Goal: Task Accomplishment & Management: Manage account settings

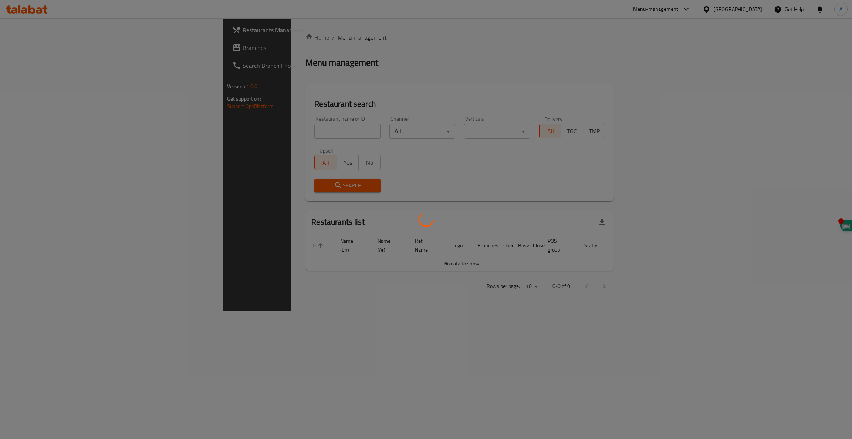
click at [260, 128] on div at bounding box center [426, 219] width 852 height 439
click at [238, 130] on div at bounding box center [426, 219] width 852 height 439
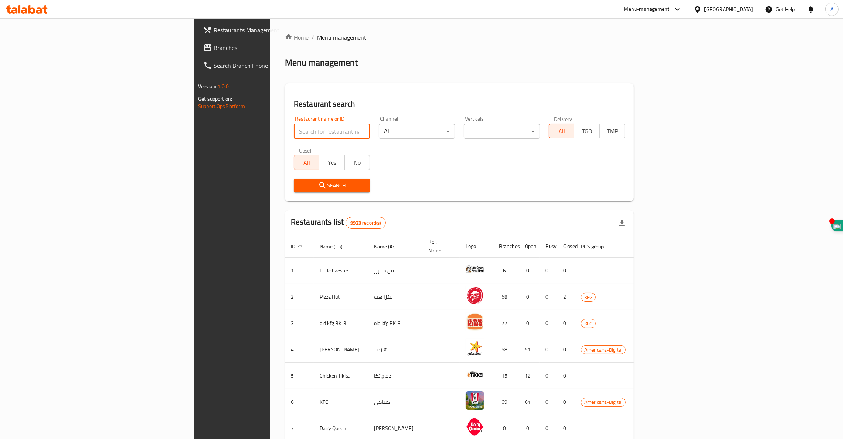
click at [294, 130] on input "search" at bounding box center [332, 131] width 76 height 15
click button "Search" at bounding box center [332, 186] width 76 height 14
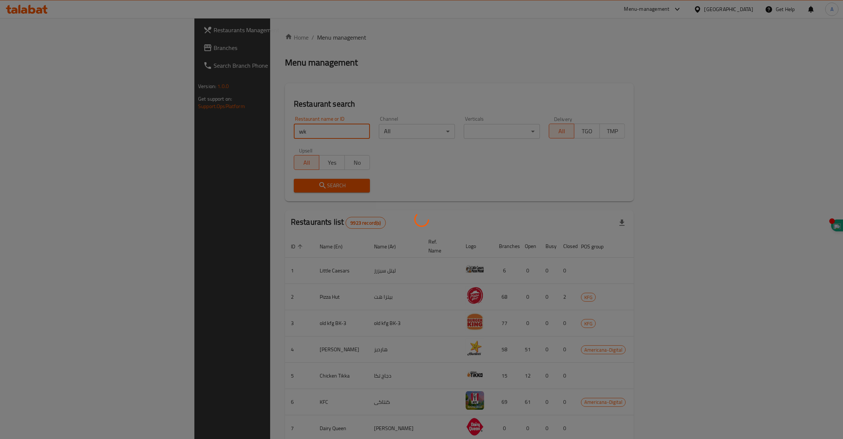
type input "wk"
click button "Search" at bounding box center [332, 186] width 76 height 14
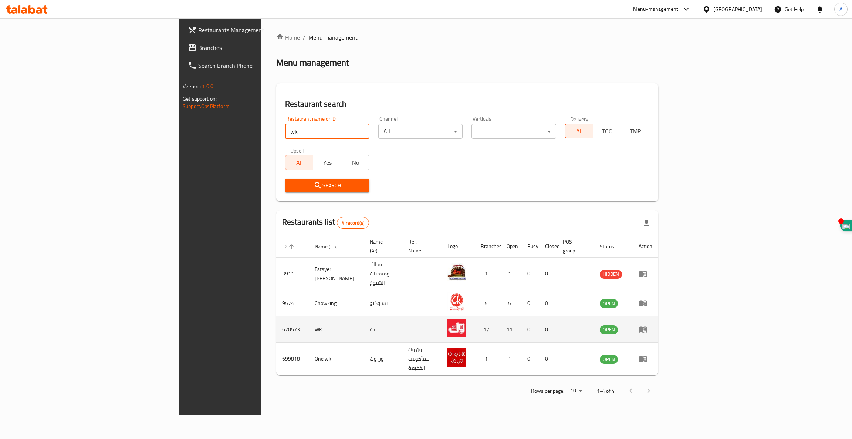
click at [658, 316] on td "enhanced table" at bounding box center [646, 329] width 26 height 26
click at [647, 326] on icon "enhanced table" at bounding box center [643, 329] width 8 height 6
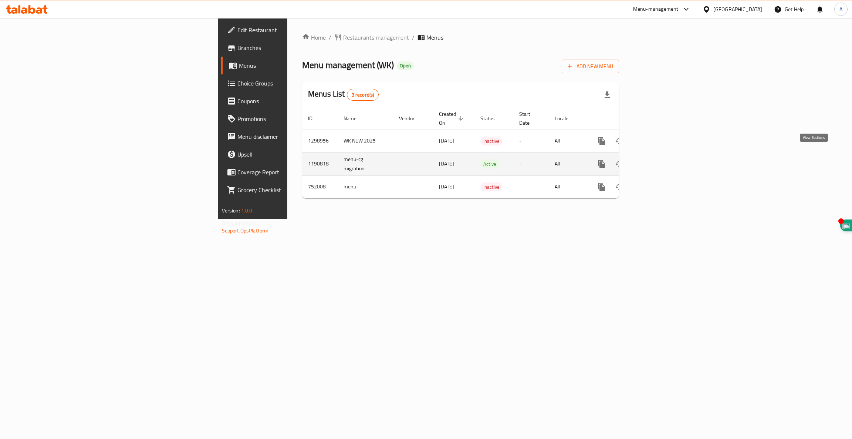
click at [658, 160] on icon "enhanced table" at bounding box center [654, 163] width 7 height 7
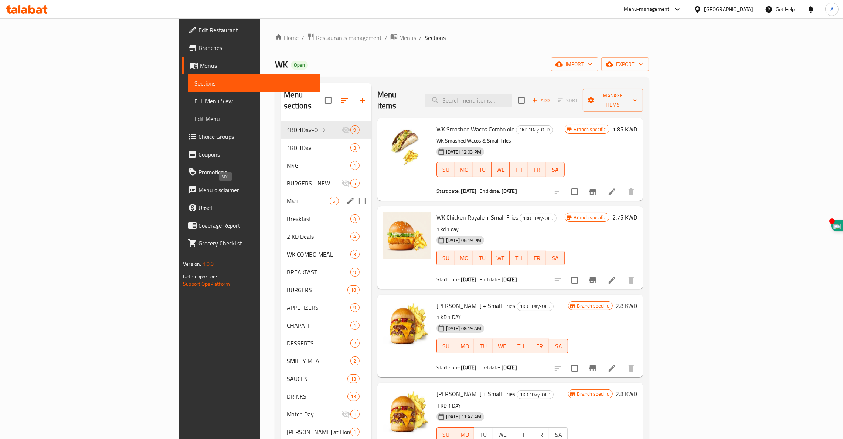
click at [287, 196] on span "M41" at bounding box center [308, 200] width 43 height 9
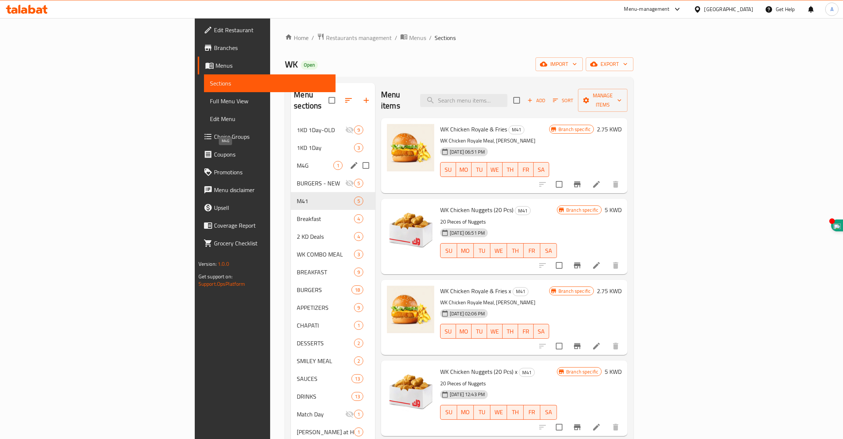
click at [297, 161] on span "M4G" at bounding box center [315, 165] width 37 height 9
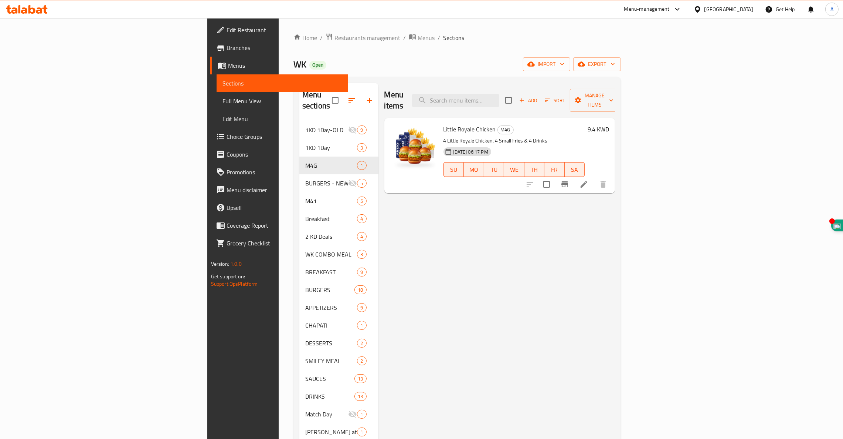
click at [444, 123] on span "Little Royale Chicken" at bounding box center [470, 128] width 53 height 11
click at [589, 180] on icon at bounding box center [584, 184] width 9 height 9
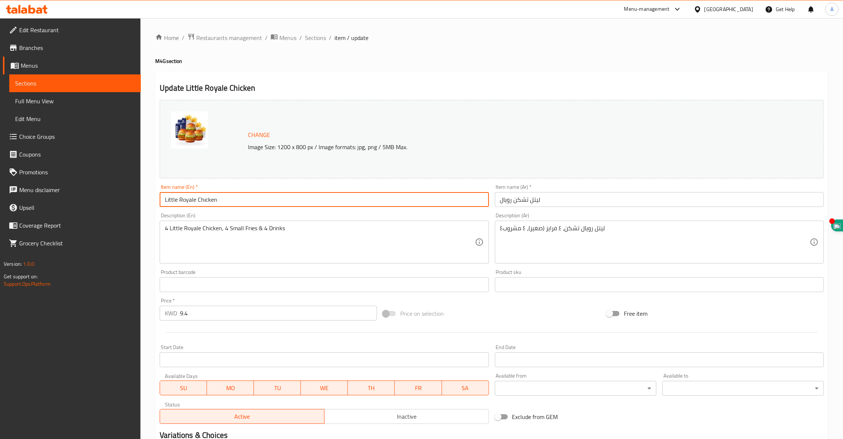
click at [162, 200] on input "Little Royale Chicken" at bounding box center [324, 199] width 329 height 15
type input "Group Meal Little Royale Chicken"
click at [552, 199] on input "ليتل تشكن رويال" at bounding box center [659, 199] width 329 height 15
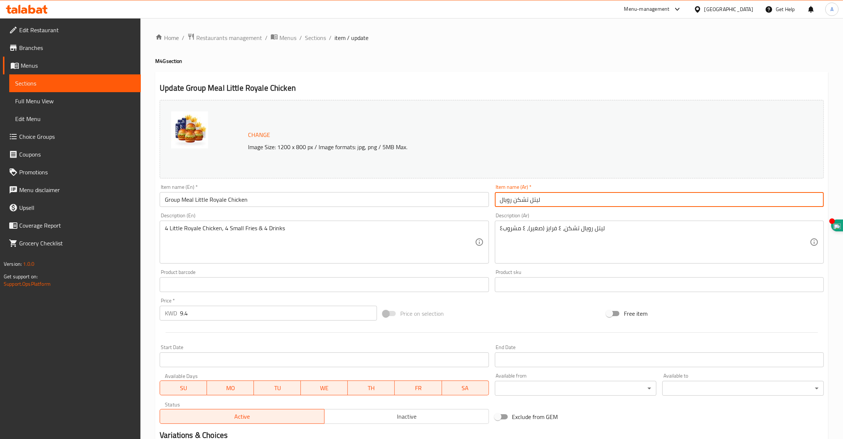
click at [525, 199] on input "ليتل تشكن رويال" at bounding box center [659, 199] width 329 height 15
type input ","
paste input "ليتل تشكن رويال"
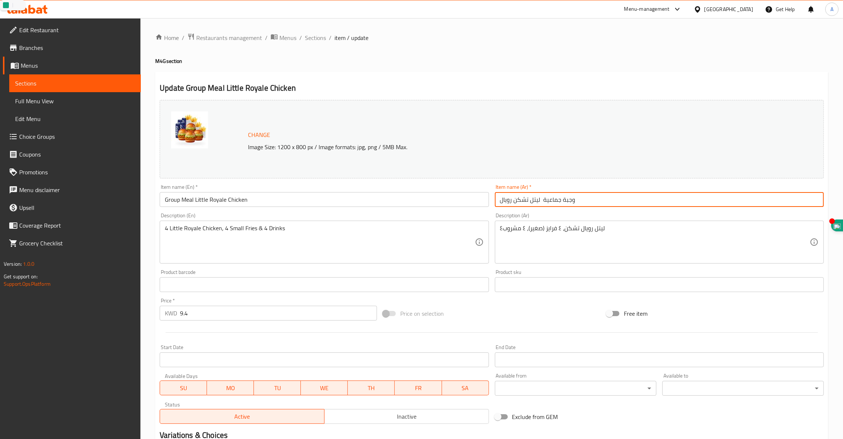
scroll to position [94, 0]
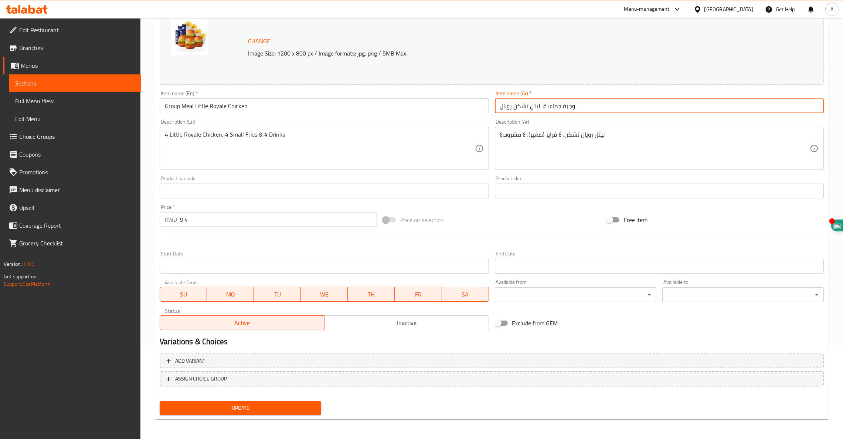
type input "وجبة جماعية ليتل تشكن رويال"
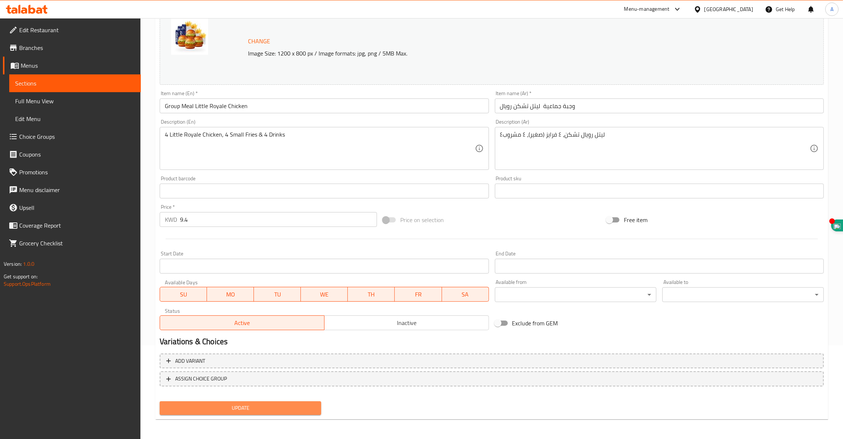
click at [234, 405] on span "Update" at bounding box center [241, 407] width 150 height 9
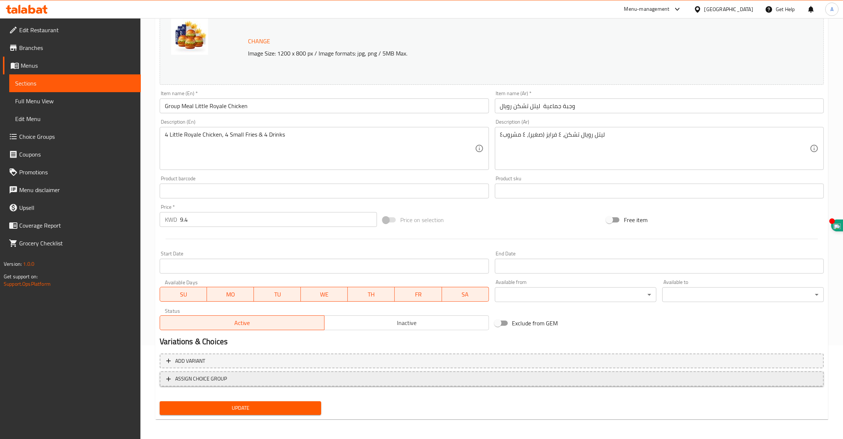
click at [198, 377] on span "ASSIGN CHOICE GROUP" at bounding box center [201, 378] width 52 height 9
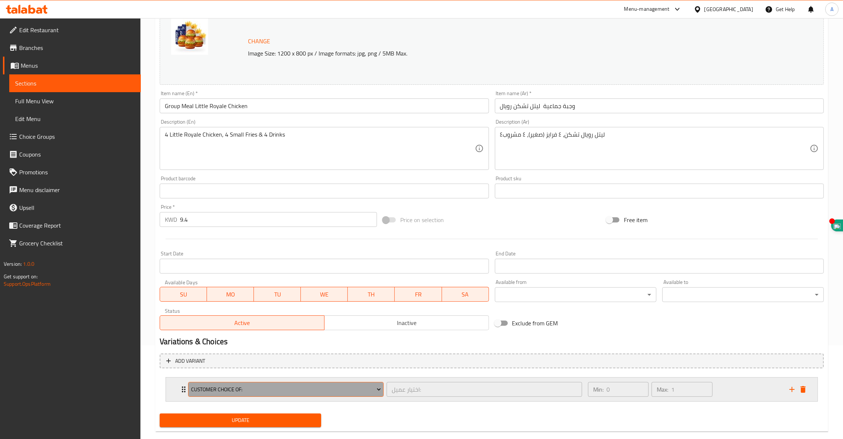
click at [234, 389] on span "Customer Choice Of:" at bounding box center [286, 389] width 190 height 9
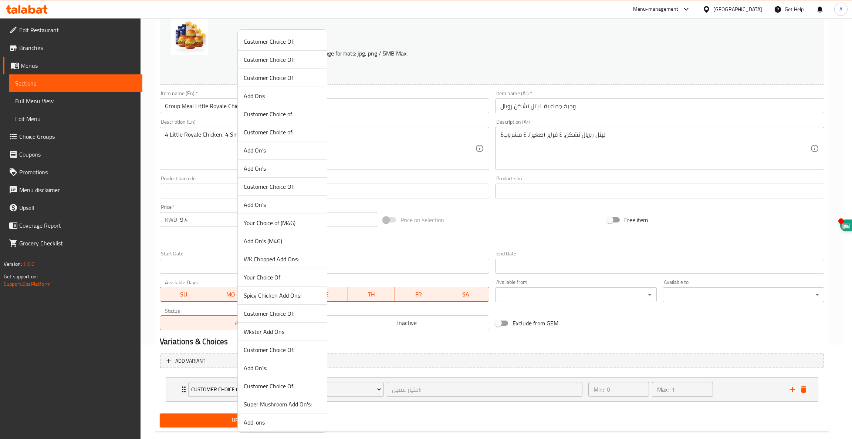
click at [172, 389] on div at bounding box center [426, 219] width 852 height 439
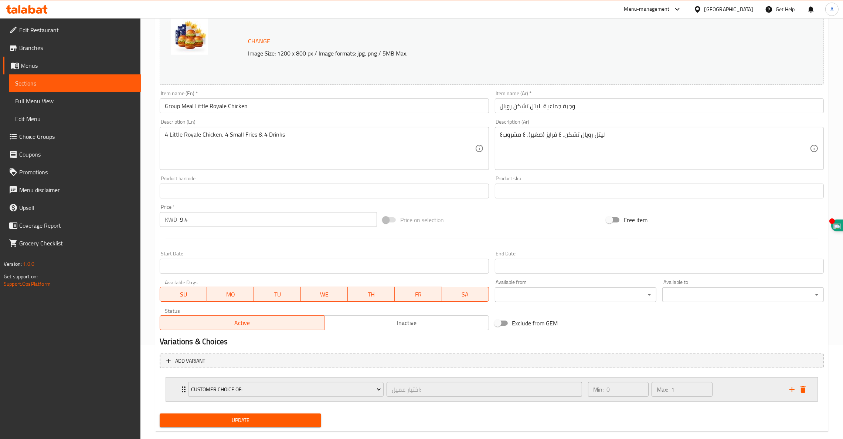
click at [186, 389] on div "Customer Choice Of: اختيار عميل: ​" at bounding box center [385, 389] width 403 height 24
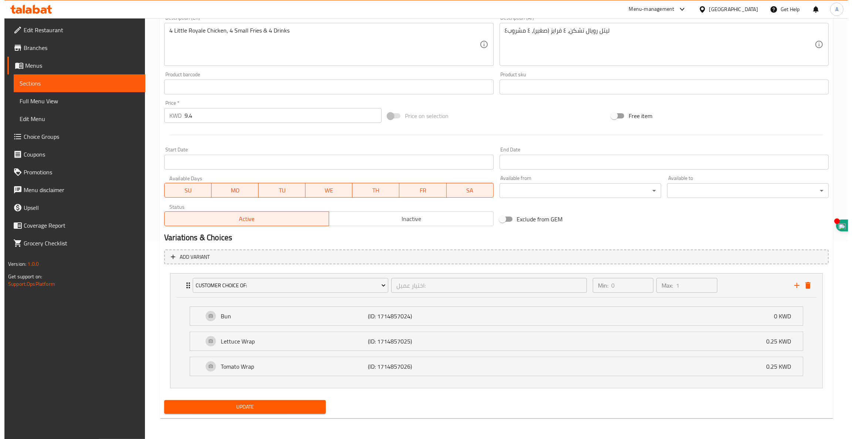
scroll to position [197, 0]
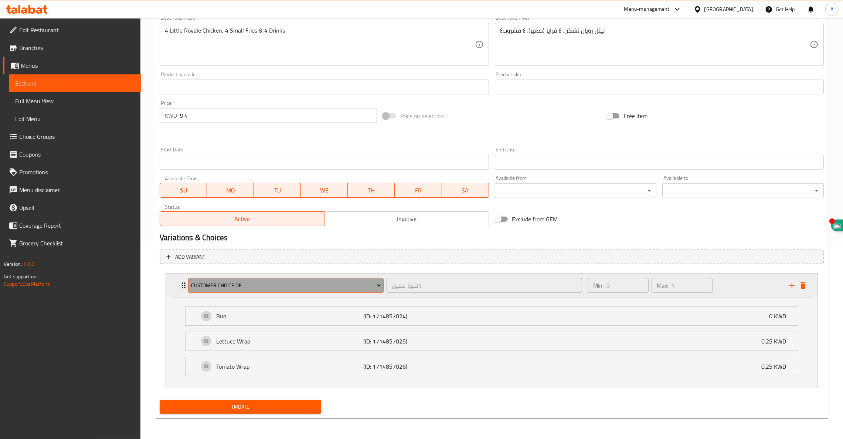
click at [251, 287] on span "Customer Choice Of:" at bounding box center [286, 285] width 190 height 9
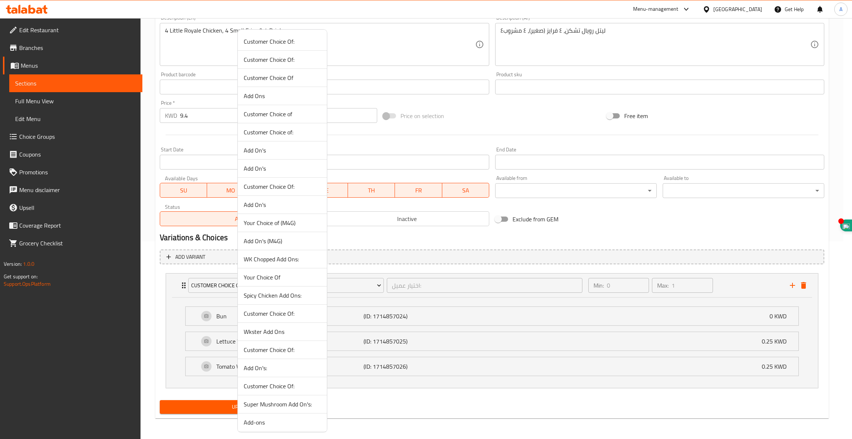
click at [269, 60] on span "Customer Choice Of:" at bounding box center [282, 59] width 77 height 9
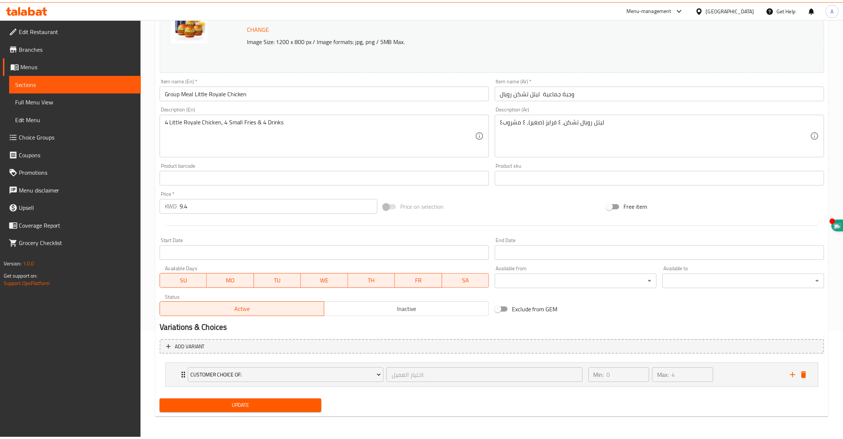
scroll to position [107, 0]
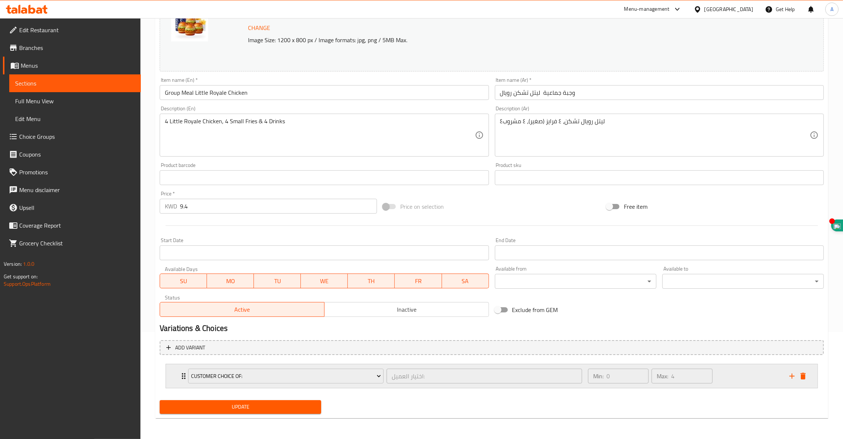
click at [185, 376] on div "Customer Choice Of: اختيار العميل: ​" at bounding box center [385, 376] width 403 height 24
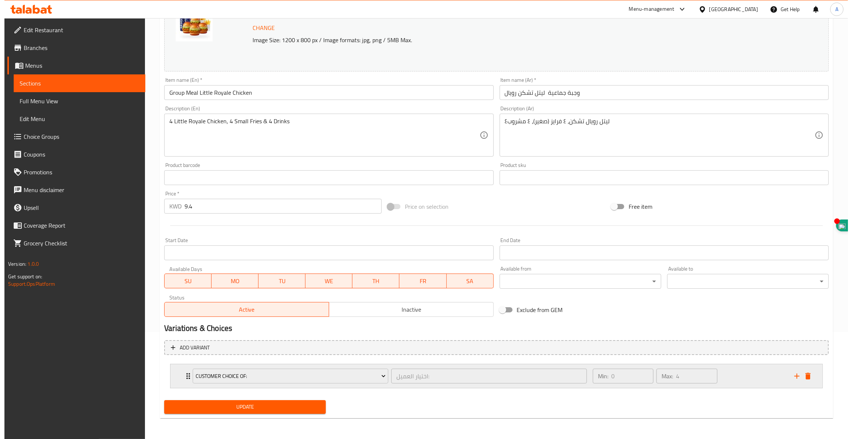
scroll to position [197, 0]
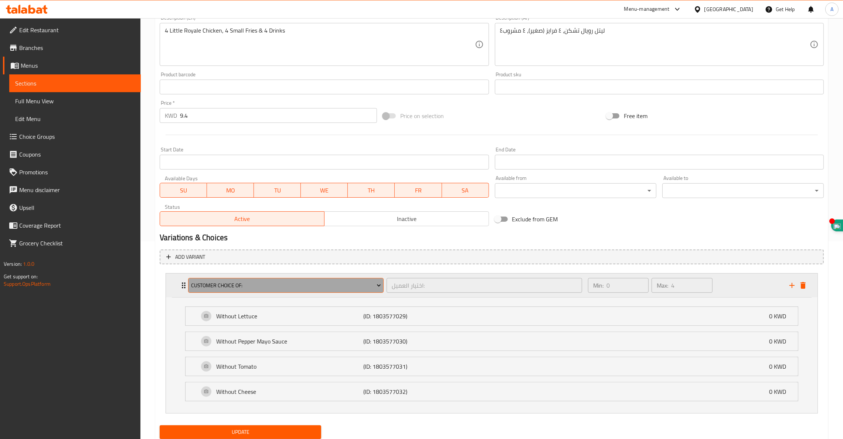
click at [236, 285] on span "Customer Choice Of:" at bounding box center [286, 285] width 190 height 9
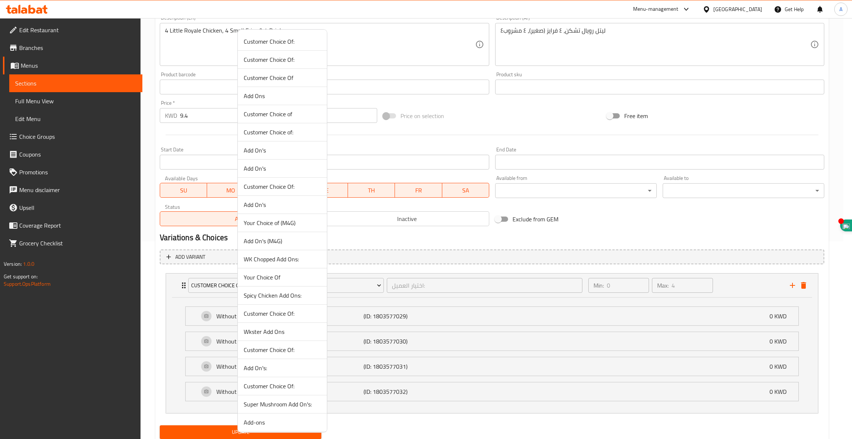
click at [282, 77] on span "Customer Choice Of" at bounding box center [282, 77] width 77 height 9
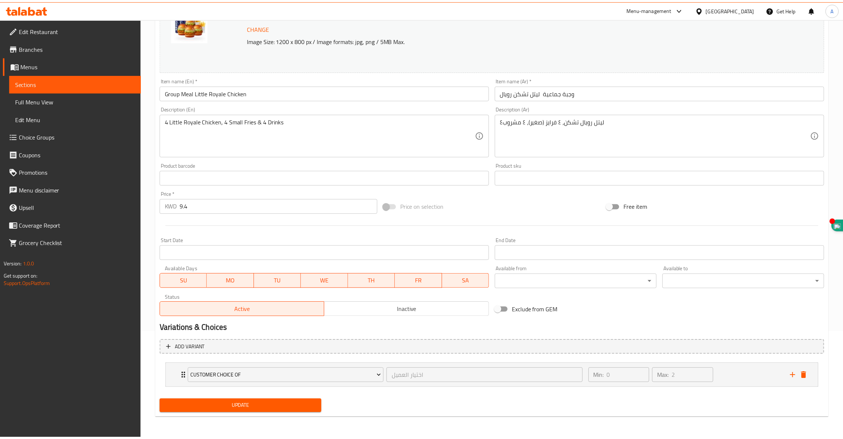
scroll to position [107, 0]
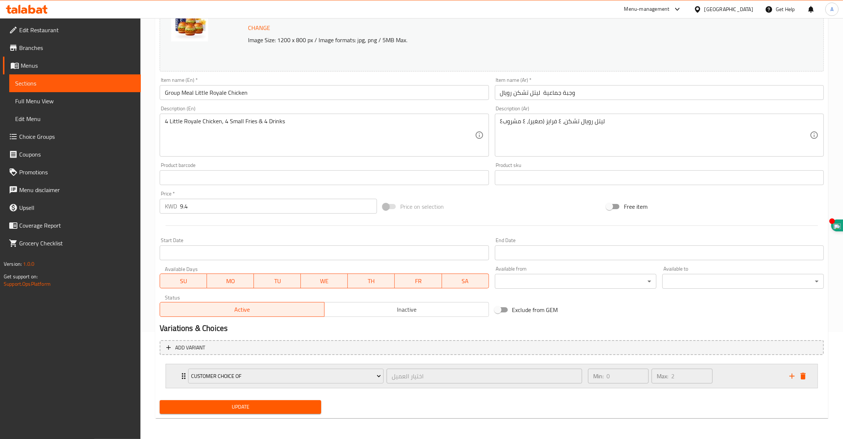
click at [185, 375] on div "Customer Choice Of اختيار العميل ​" at bounding box center [385, 376] width 403 height 24
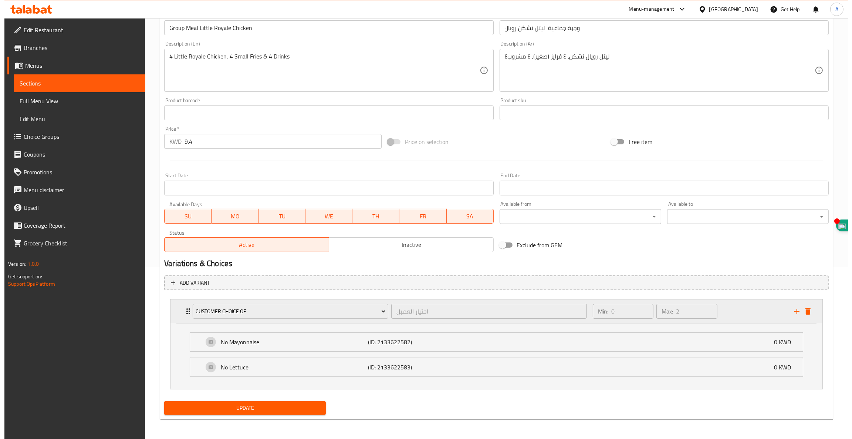
scroll to position [172, 0]
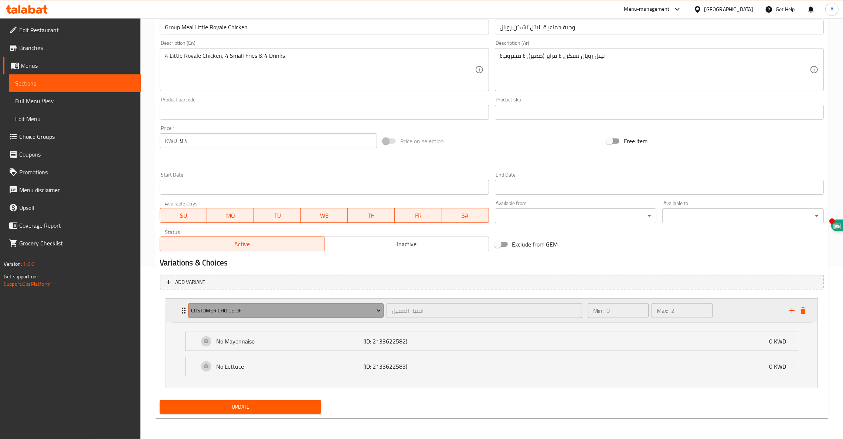
click at [207, 306] on span "Customer Choice Of" at bounding box center [286, 310] width 190 height 9
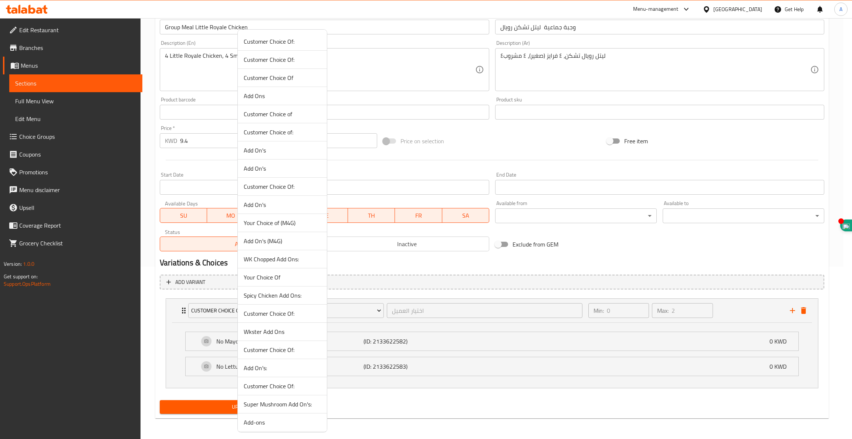
click at [259, 114] on span "Customer Choice of" at bounding box center [282, 113] width 77 height 9
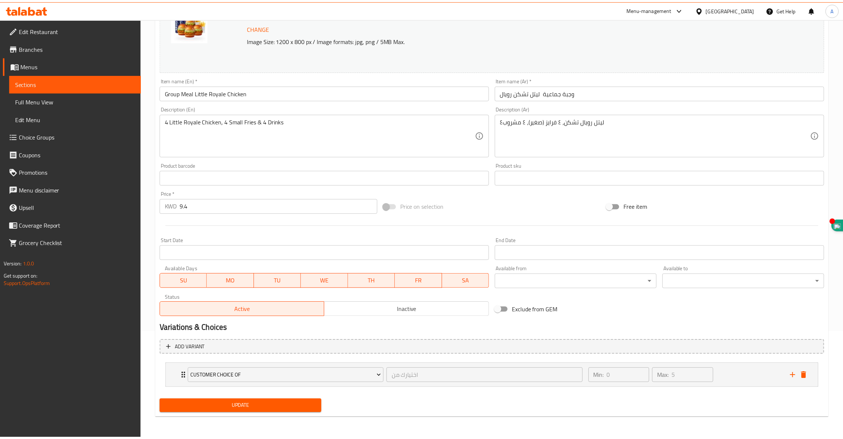
scroll to position [107, 0]
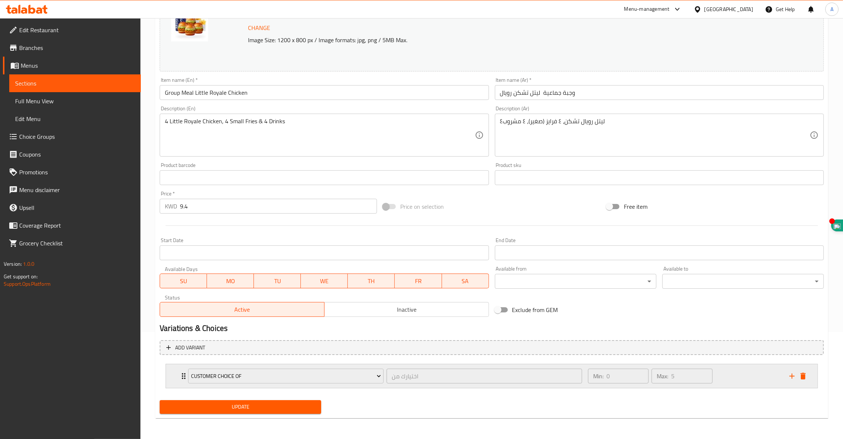
click at [183, 374] on icon "Expand" at bounding box center [184, 376] width 4 height 6
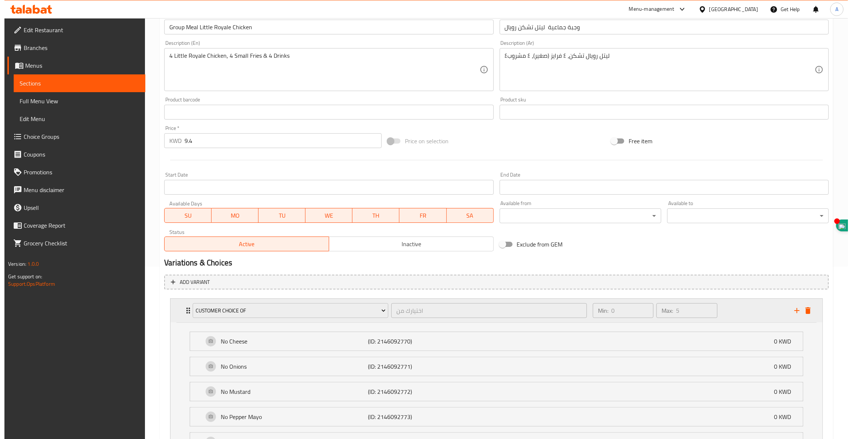
scroll to position [248, 0]
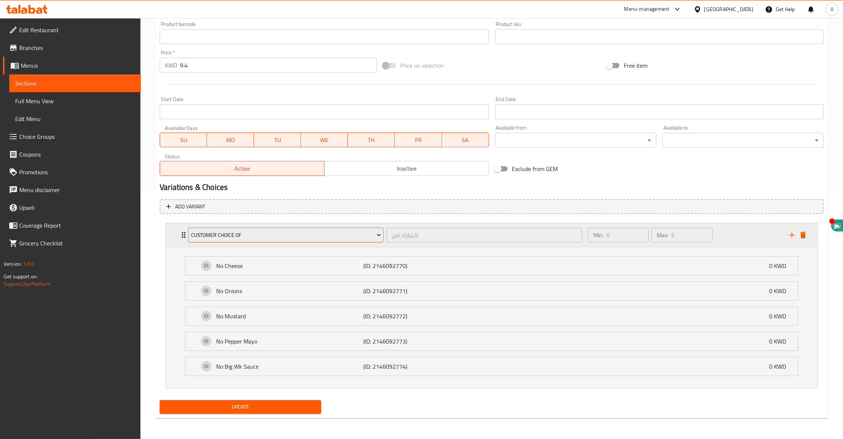
click at [213, 237] on span "Customer Choice of" at bounding box center [286, 234] width 190 height 9
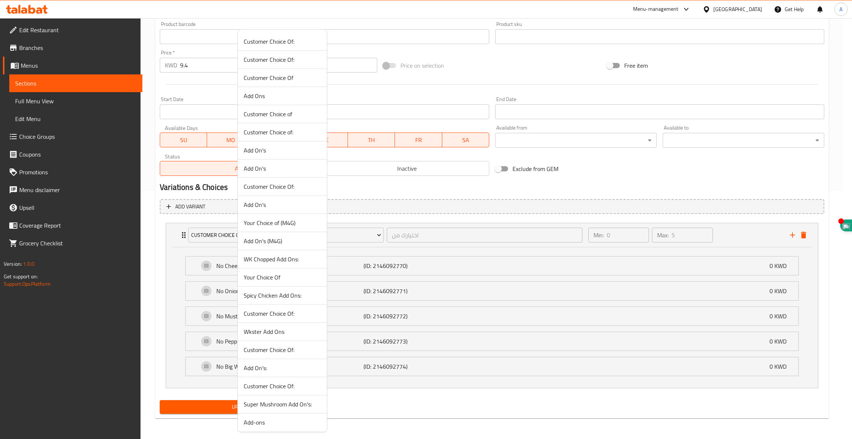
click at [270, 136] on span "Customer Choice of:" at bounding box center [282, 132] width 77 height 9
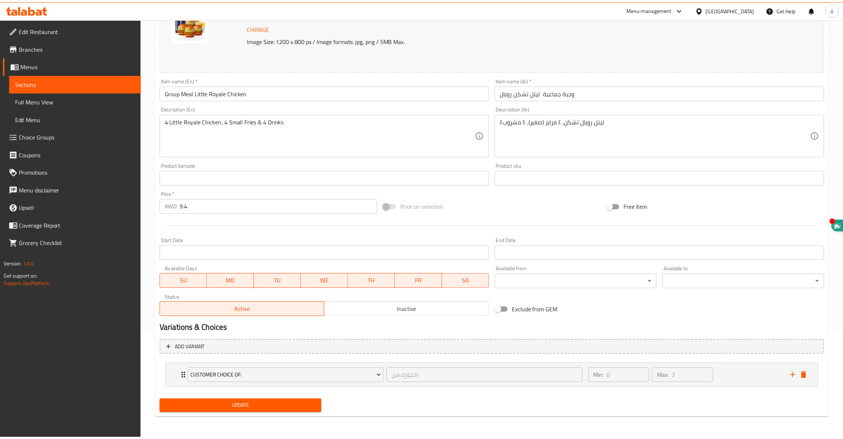
scroll to position [107, 0]
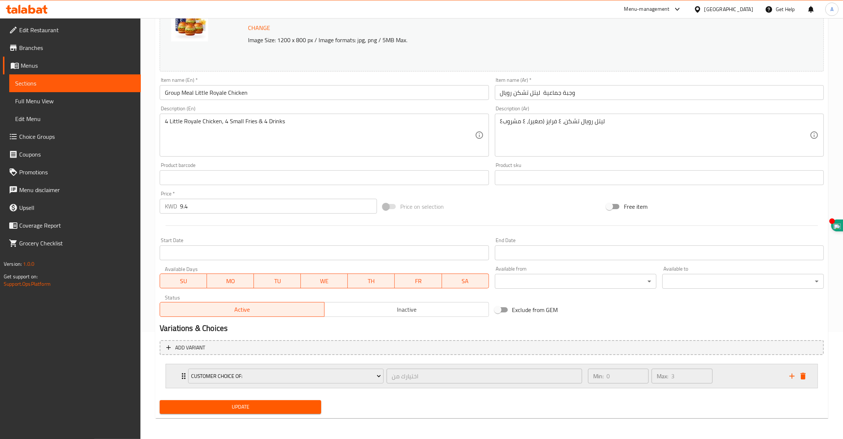
click at [180, 379] on icon "Expand" at bounding box center [183, 375] width 9 height 9
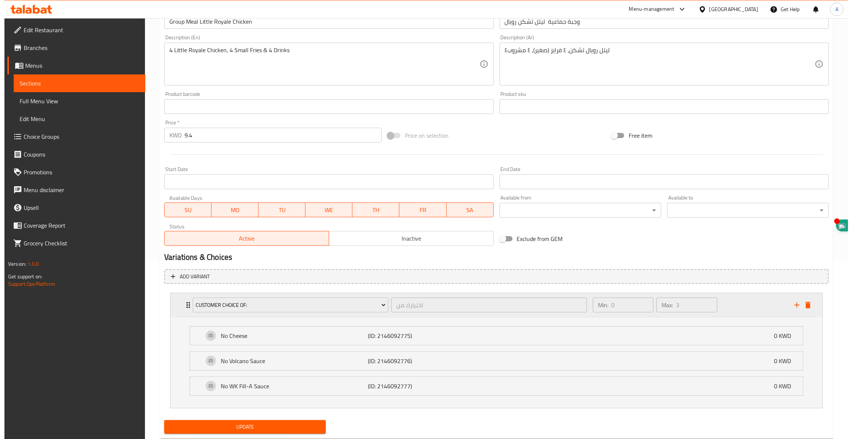
scroll to position [198, 0]
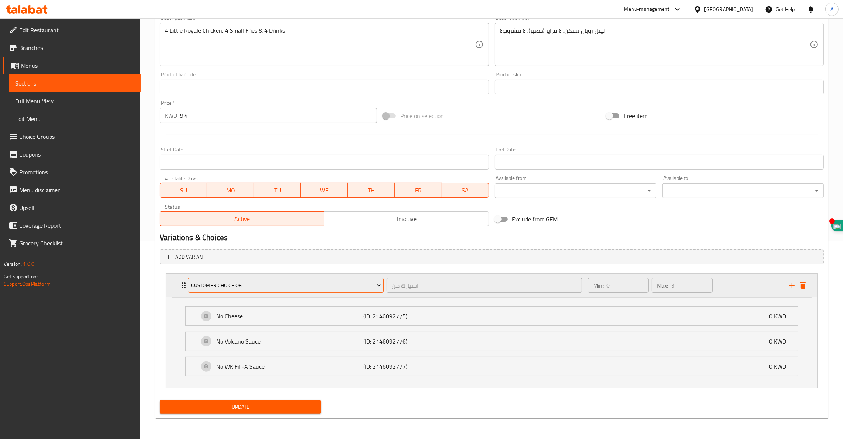
click at [205, 283] on span "Customer Choice of:" at bounding box center [286, 285] width 190 height 9
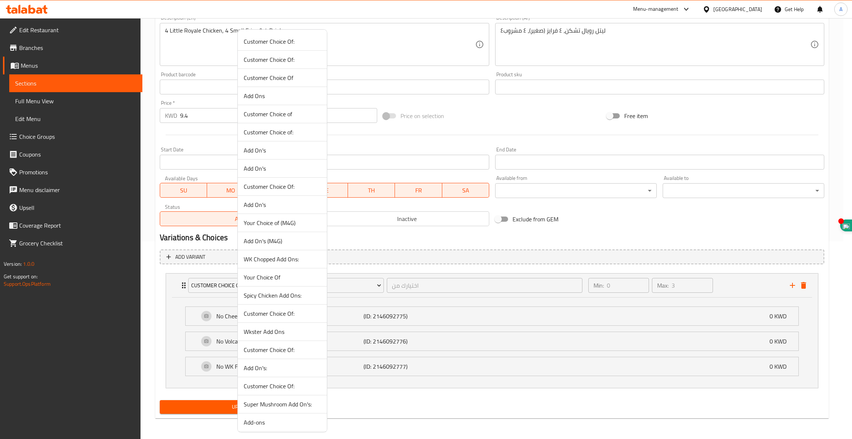
click at [265, 186] on span "Customer Choice Of:" at bounding box center [282, 186] width 77 height 9
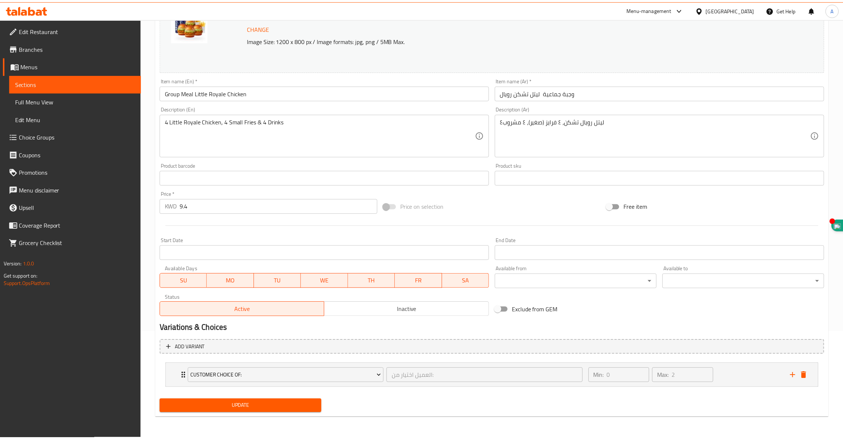
scroll to position [107, 0]
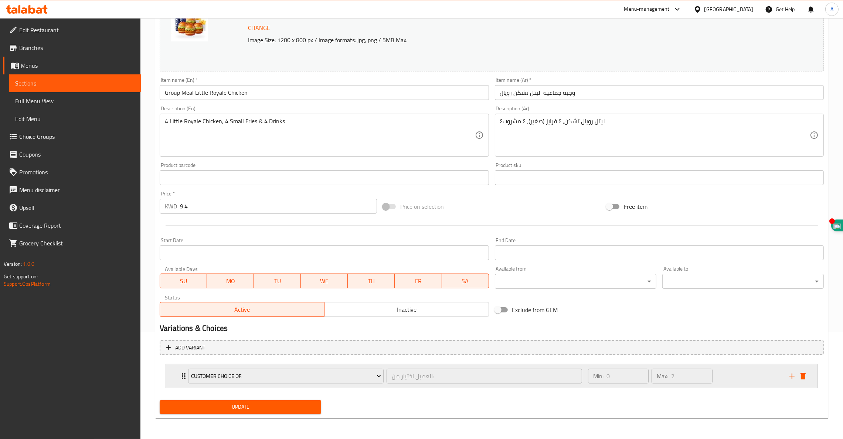
click at [179, 378] on icon "Expand" at bounding box center [183, 375] width 9 height 9
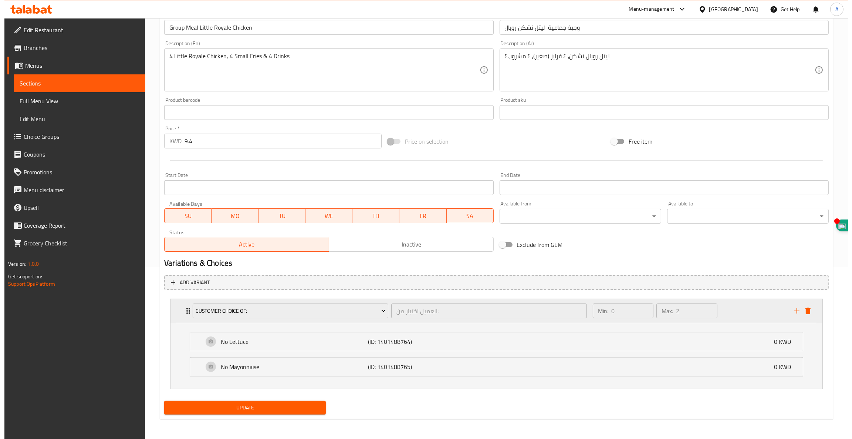
scroll to position [172, 0]
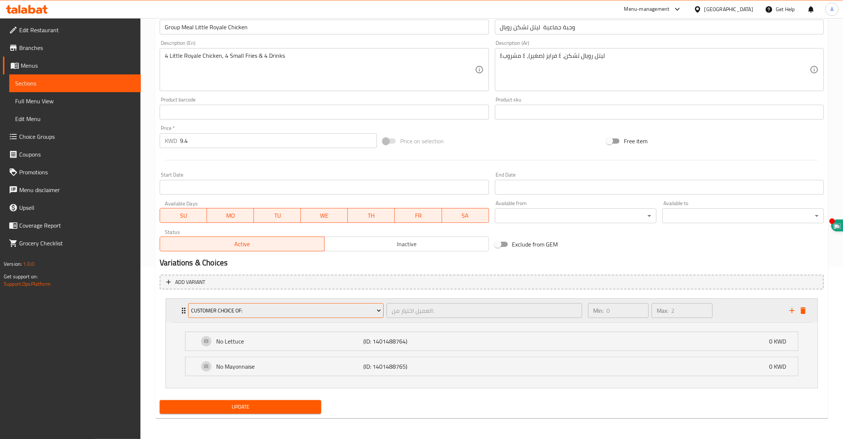
click at [238, 310] on span "Customer Choice Of:" at bounding box center [286, 310] width 190 height 9
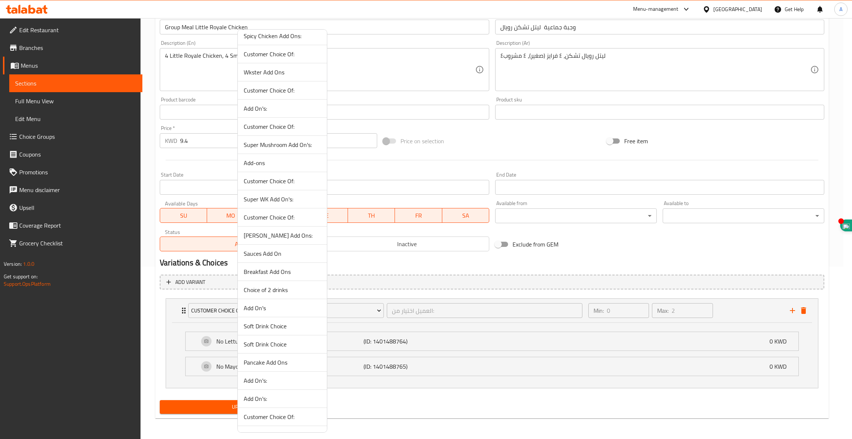
scroll to position [384, 0]
click at [273, 348] on span "Your Choice of Drink" at bounding box center [282, 347] width 77 height 9
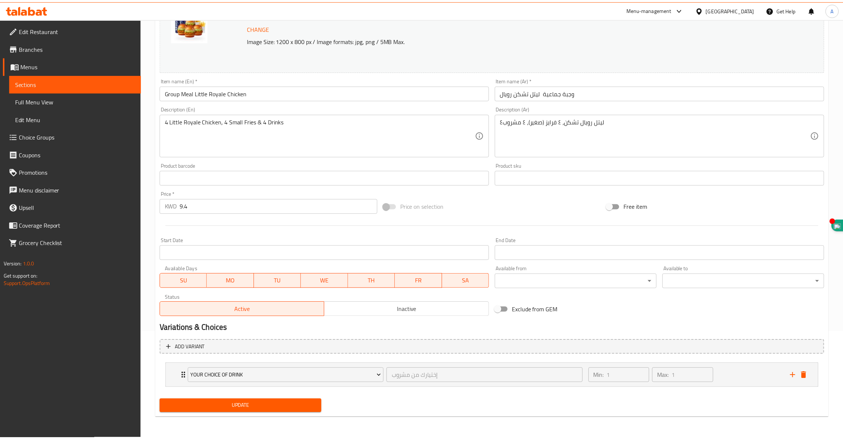
scroll to position [107, 0]
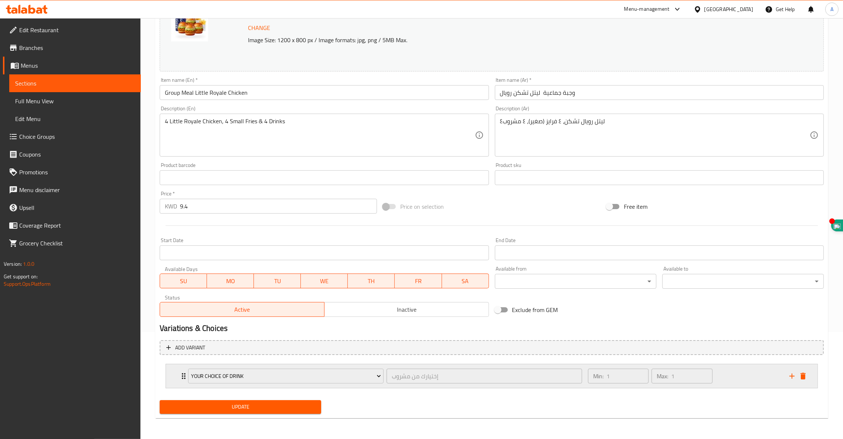
click at [182, 376] on icon "Expand" at bounding box center [184, 376] width 4 height 6
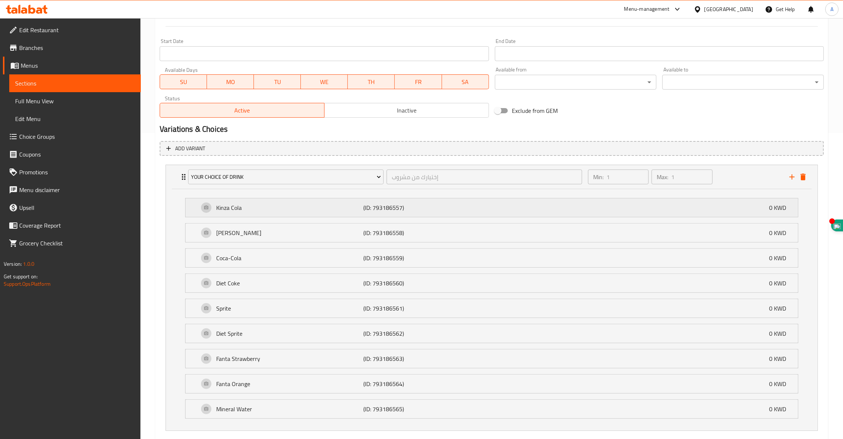
scroll to position [349, 0]
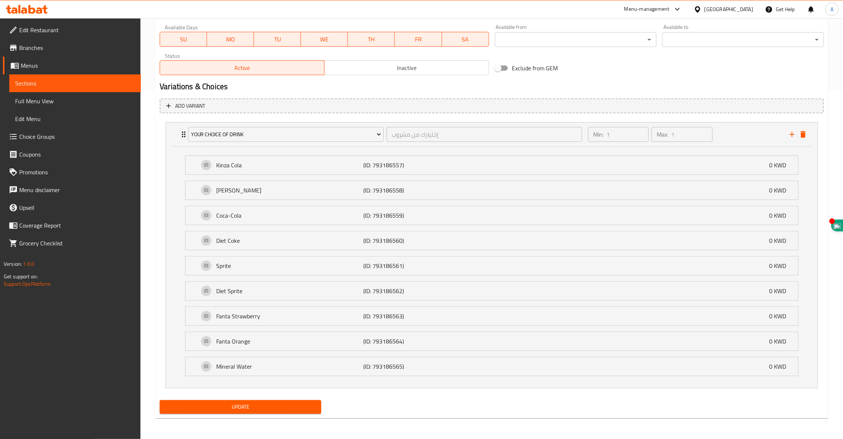
click at [240, 407] on span "Update" at bounding box center [241, 406] width 150 height 9
click at [28, 130] on link "Choice Groups" at bounding box center [72, 137] width 138 height 18
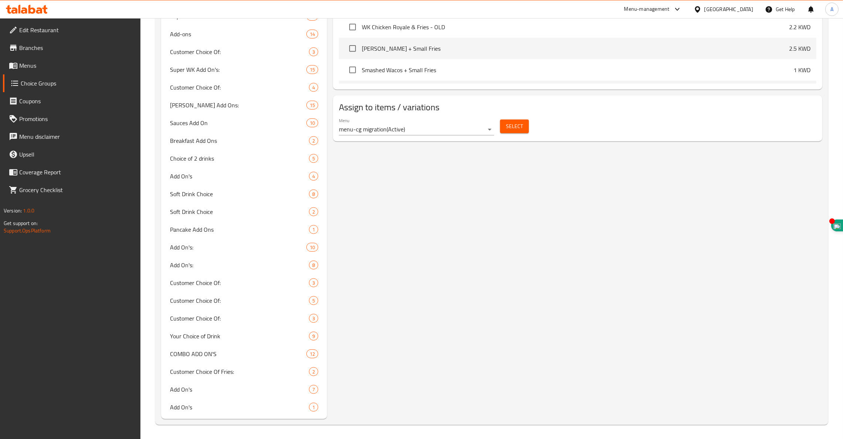
scroll to position [477, 0]
click at [198, 334] on span "Your Choice of Drink" at bounding box center [228, 336] width 117 height 9
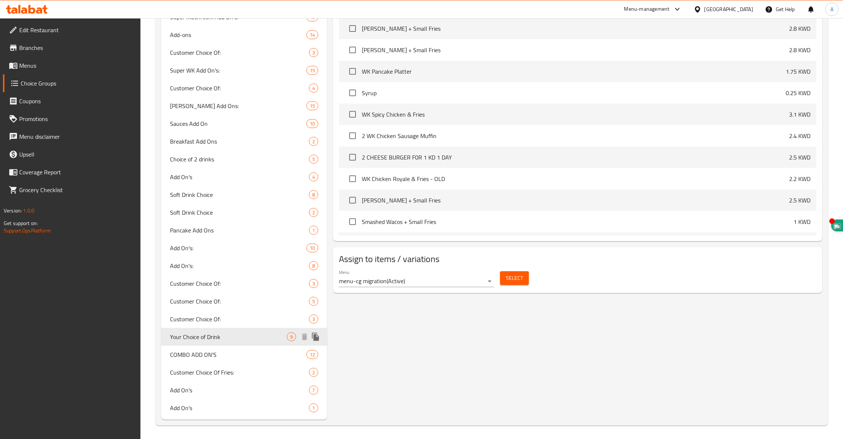
type input "Your Choice of Drink"
type input "إختيارك من مشروب"
type input "1"
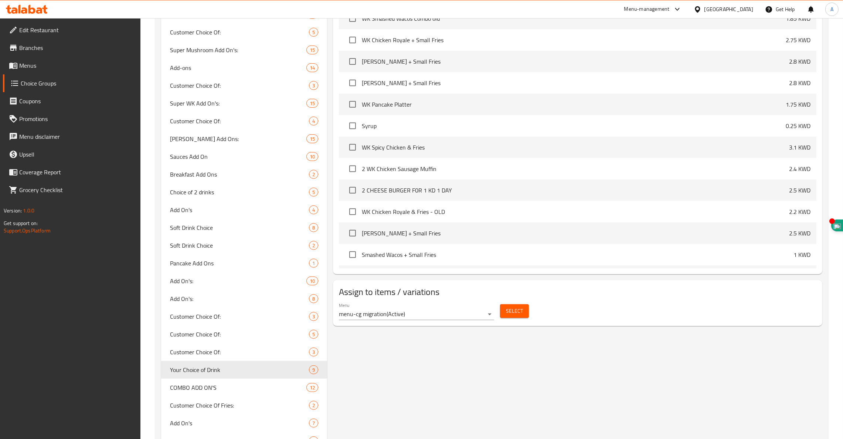
scroll to position [444, 0]
click at [223, 365] on span "Your Choice of Drink" at bounding box center [228, 368] width 117 height 9
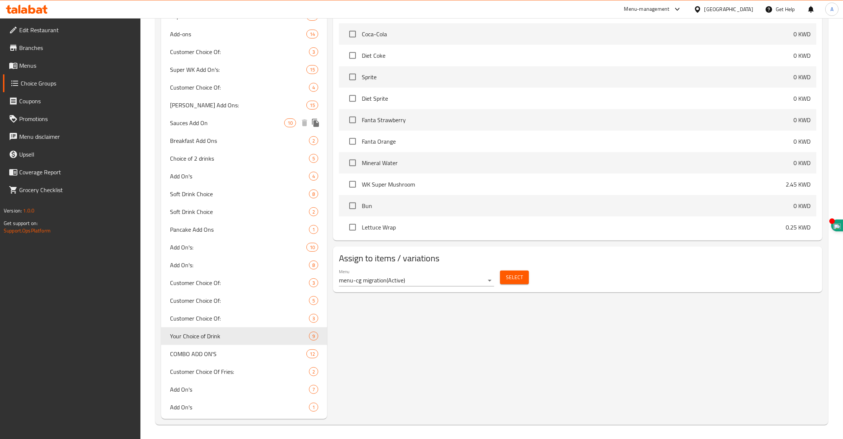
scroll to position [477, 0]
click at [318, 334] on icon "duplicate" at bounding box center [315, 336] width 9 height 9
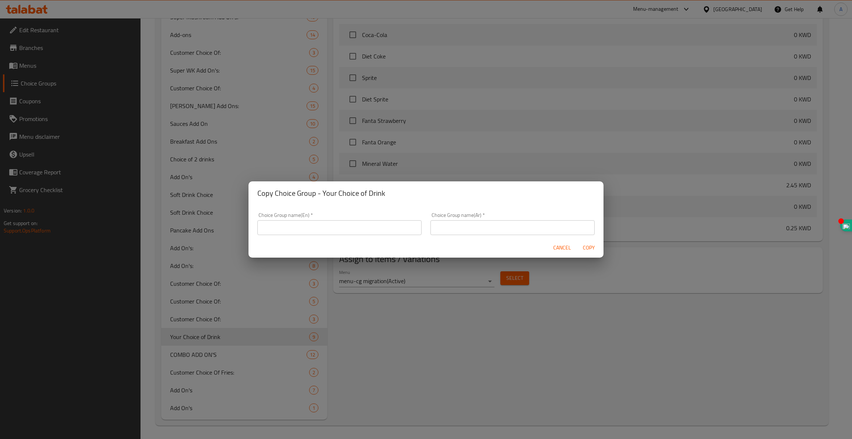
click at [324, 232] on input "text" at bounding box center [339, 227] width 164 height 15
type input "}"
type input "Choice of the drink"
type input "اختيار المشروب"
click at [586, 246] on span "Copy" at bounding box center [589, 247] width 18 height 9
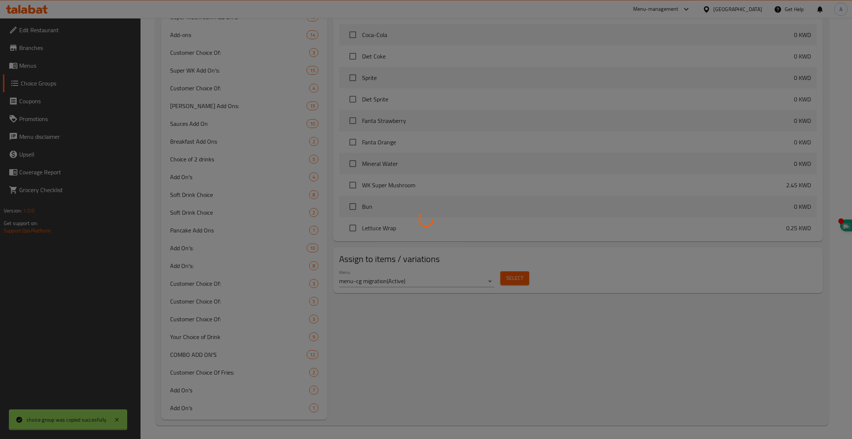
type input "Choice of the drink"
type input "اختيار المشروب"
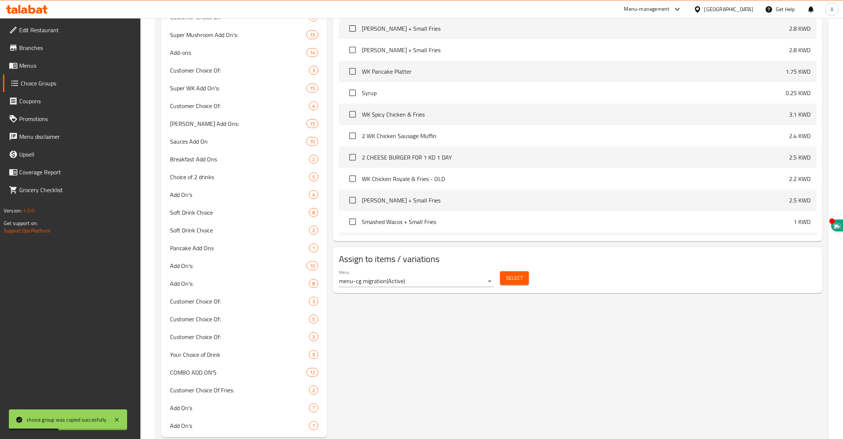
scroll to position [0, 0]
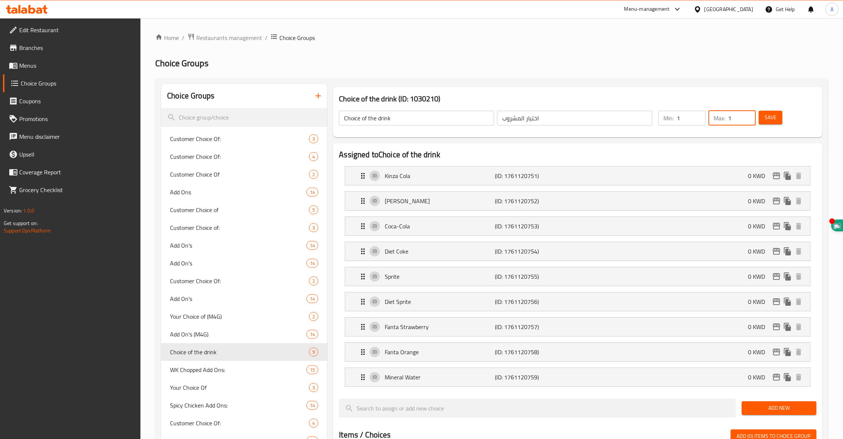
drag, startPoint x: 734, startPoint y: 114, endPoint x: 704, endPoint y: 115, distance: 29.6
click at [704, 115] on div "Min: 1 ​ Max: 1 ​" at bounding box center [708, 118] width 104 height 21
type input "4"
click at [773, 117] on span "Save" at bounding box center [771, 117] width 12 height 9
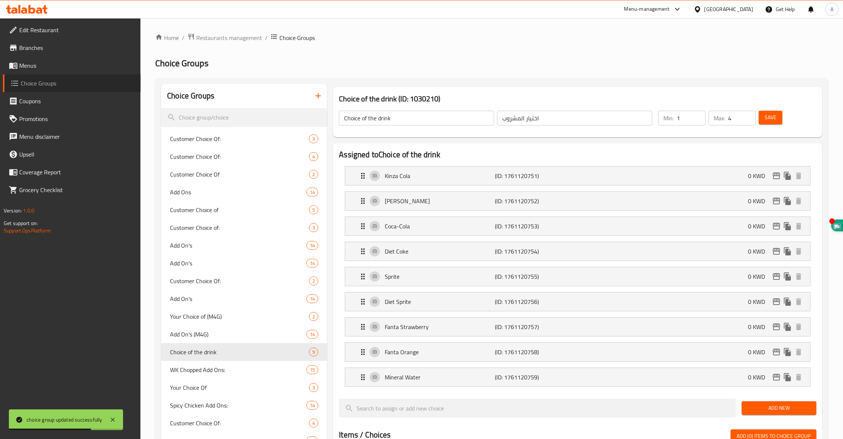
click at [41, 83] on span "Choice Groups" at bounding box center [78, 83] width 114 height 9
click at [27, 62] on span "Menus" at bounding box center [77, 65] width 116 height 9
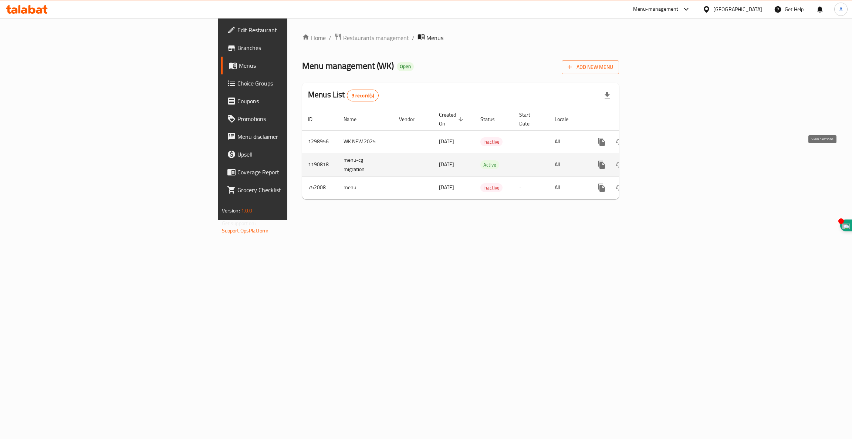
click at [659, 160] on icon "enhanced table" at bounding box center [654, 164] width 9 height 9
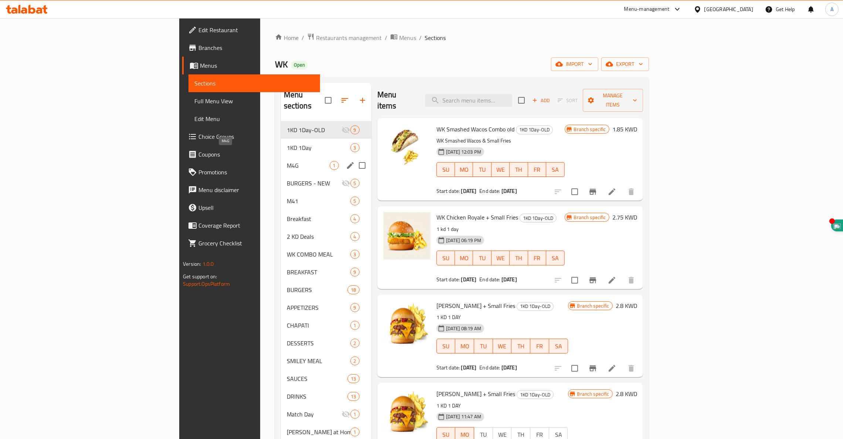
click at [287, 161] on span "M4G" at bounding box center [308, 165] width 43 height 9
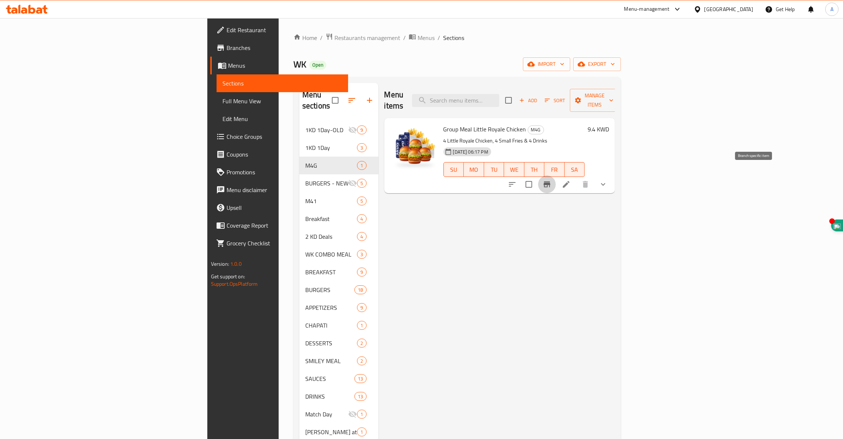
click at [552, 180] on icon "Branch-specific-item" at bounding box center [547, 184] width 9 height 9
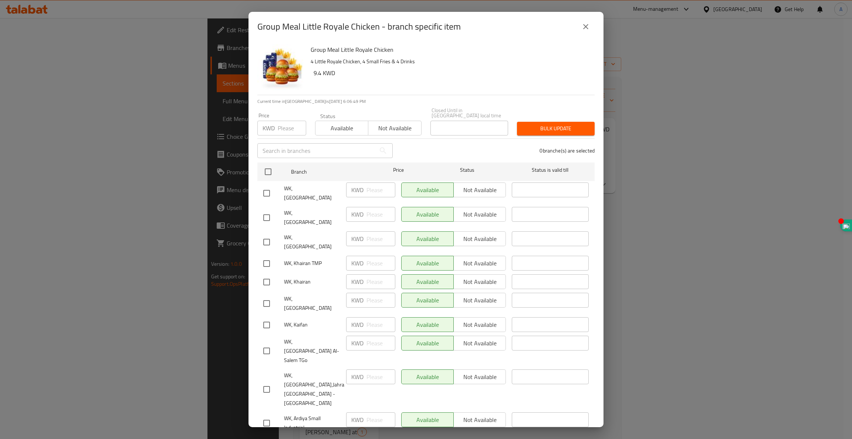
click at [586, 28] on icon "close" at bounding box center [585, 26] width 9 height 9
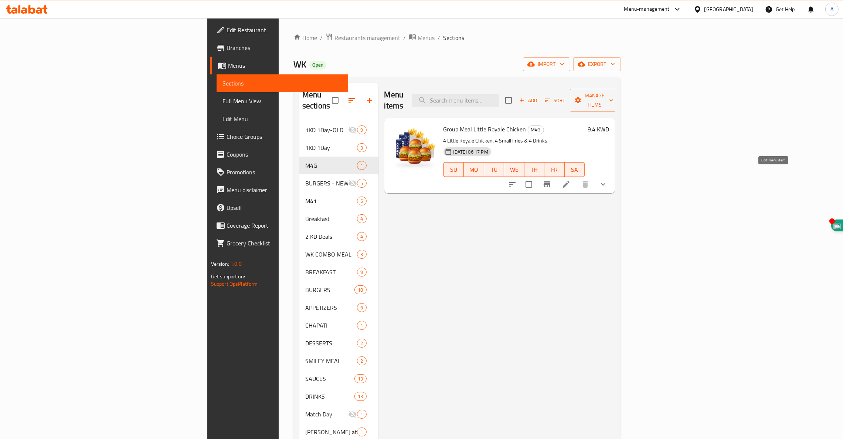
click at [570, 181] on icon at bounding box center [566, 184] width 7 height 7
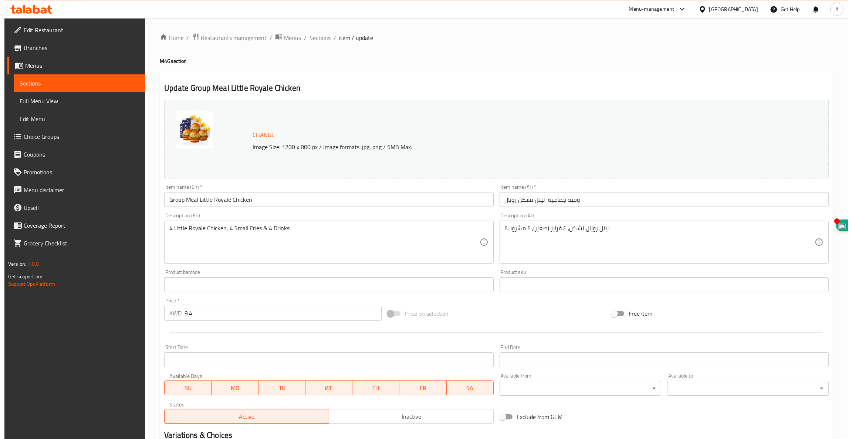
scroll to position [107, 0]
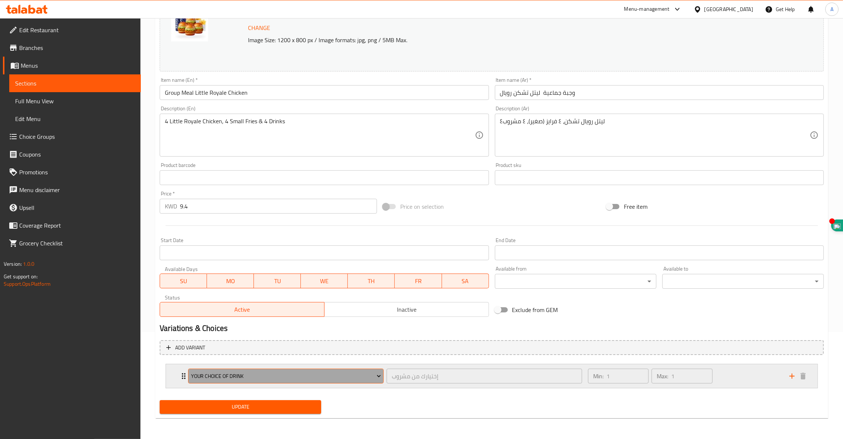
click at [231, 376] on span "Your Choice of Drink" at bounding box center [286, 375] width 190 height 9
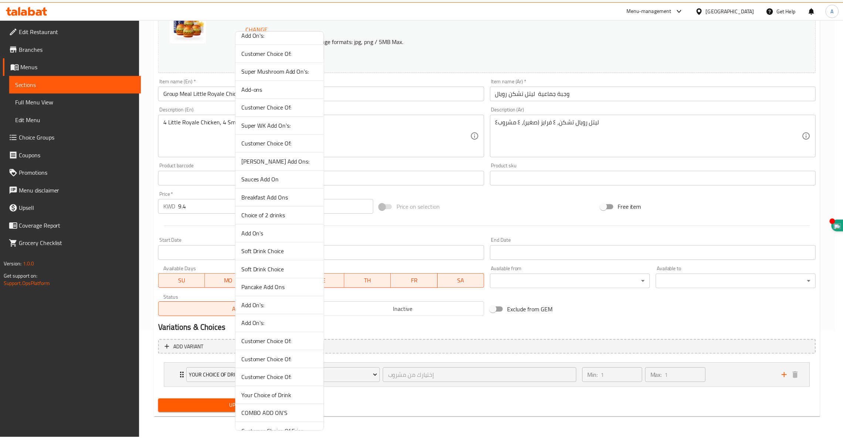
scroll to position [353, 0]
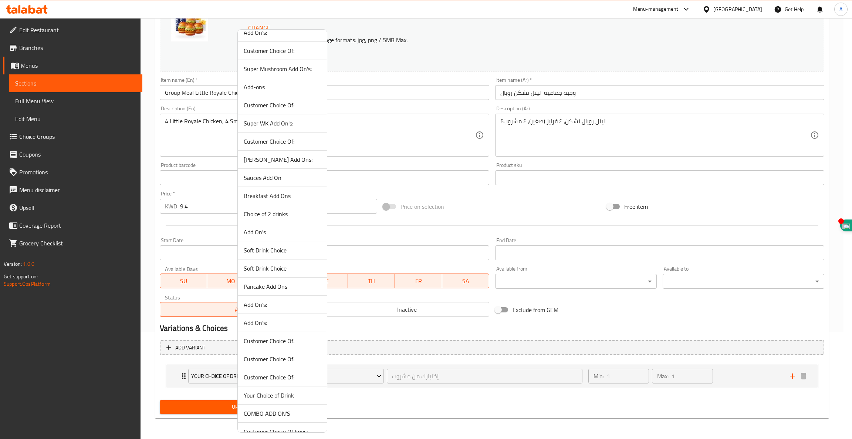
click at [265, 393] on span "Your Choice of Drink" at bounding box center [282, 394] width 77 height 9
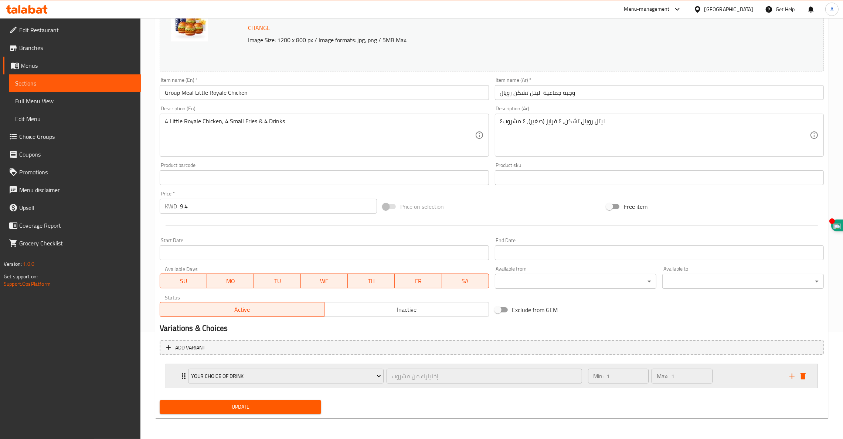
click at [183, 375] on icon "Expand" at bounding box center [183, 375] width 9 height 9
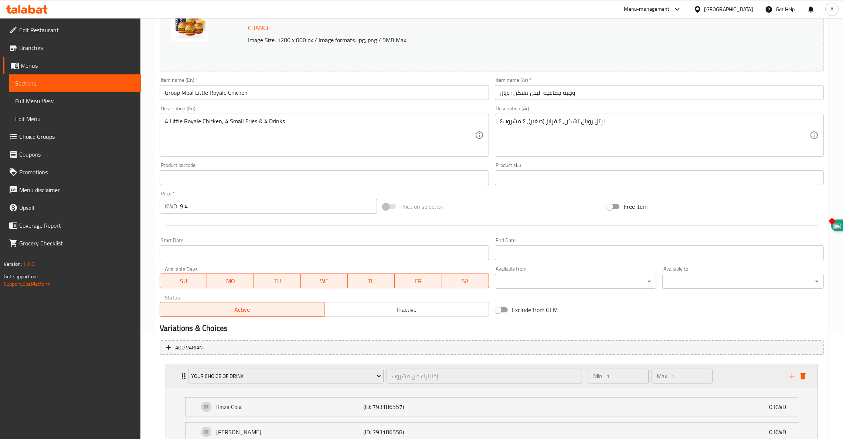
scroll to position [349, 0]
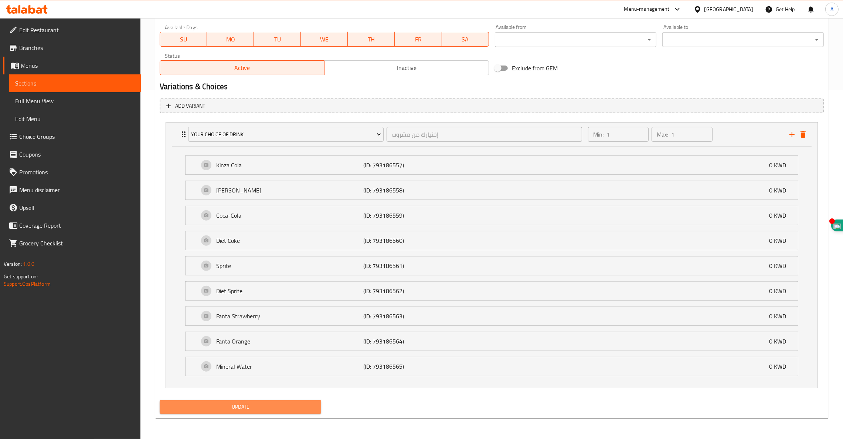
click at [239, 409] on span "Update" at bounding box center [241, 406] width 150 height 9
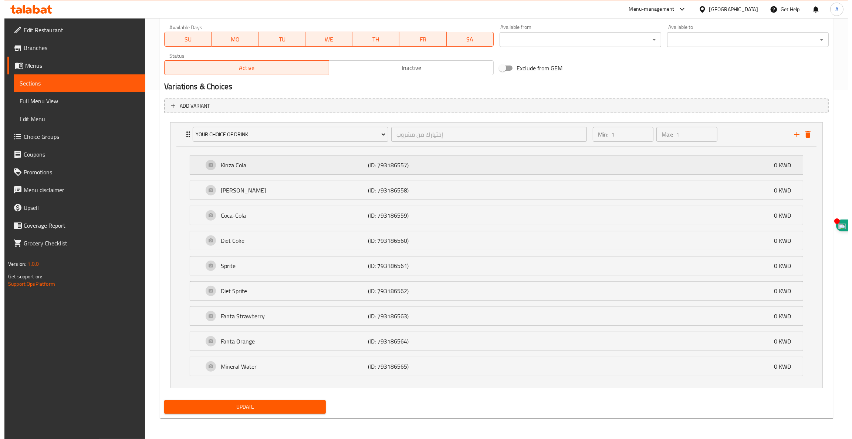
scroll to position [349, 0]
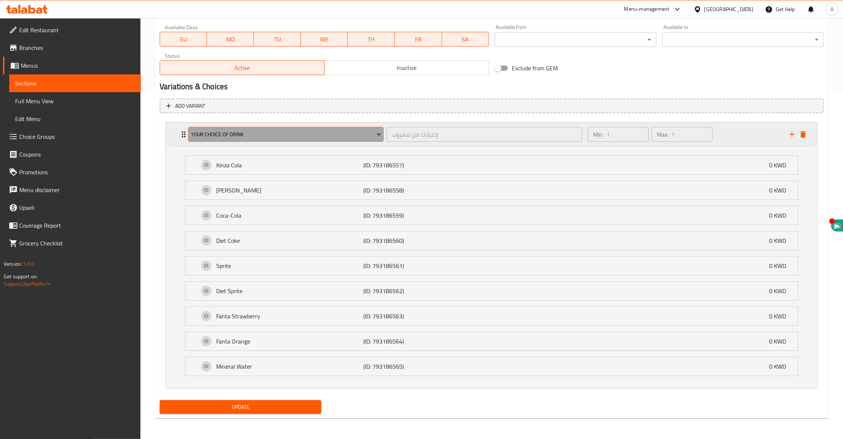
click at [262, 138] on span "Your Choice of Drink" at bounding box center [286, 134] width 190 height 9
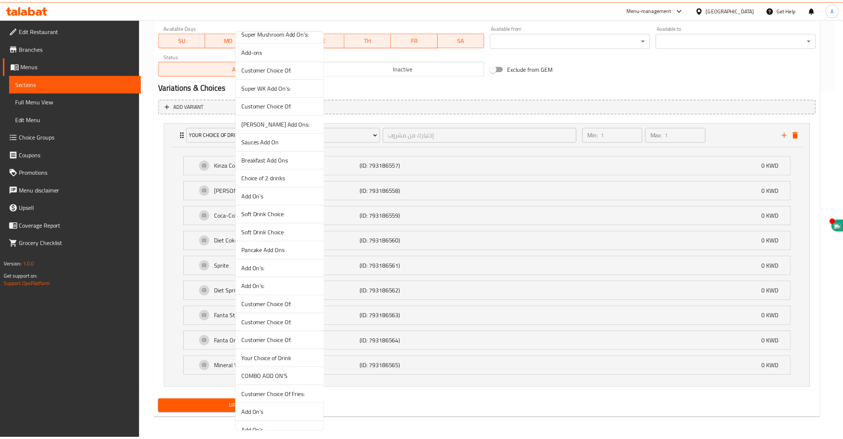
scroll to position [402, 0]
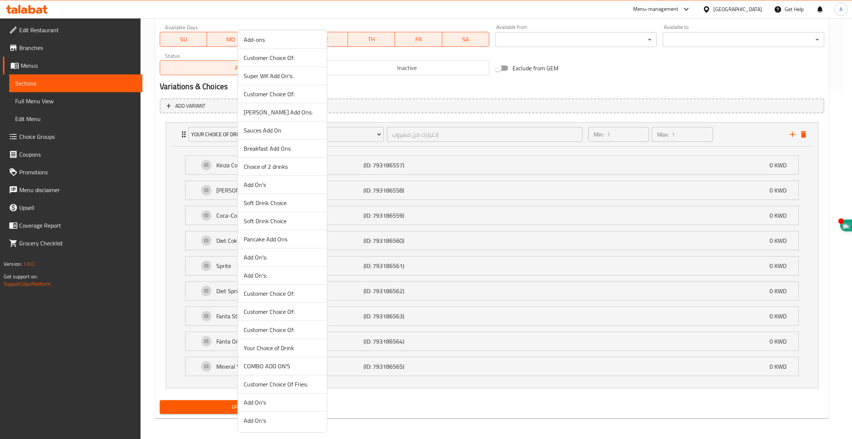
click at [278, 347] on span "Your Choice of Drink" at bounding box center [282, 347] width 77 height 9
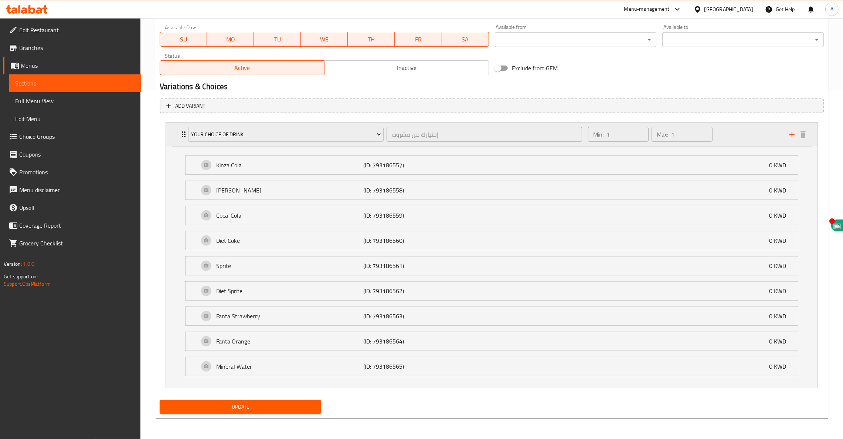
click at [176, 134] on div "Your Choice of Drink إختيارك من مشروب ​ Min: 1 ​ Max: 1 ​" at bounding box center [492, 134] width 652 height 24
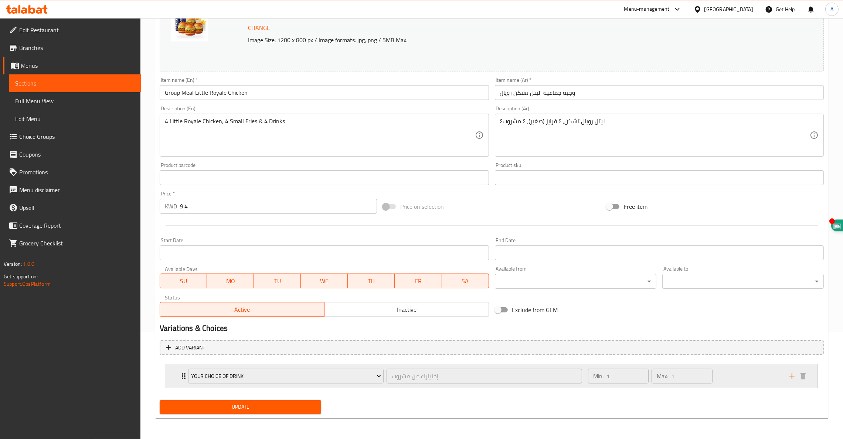
scroll to position [107, 0]
click at [30, 135] on span "Choice Groups" at bounding box center [77, 136] width 116 height 9
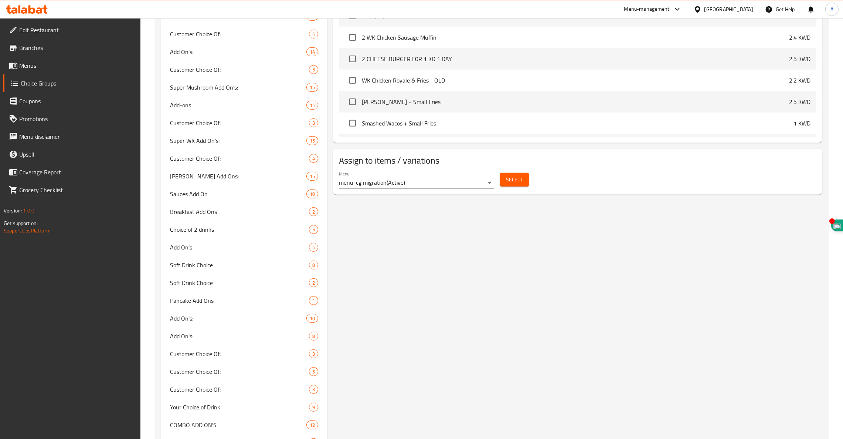
scroll to position [495, 0]
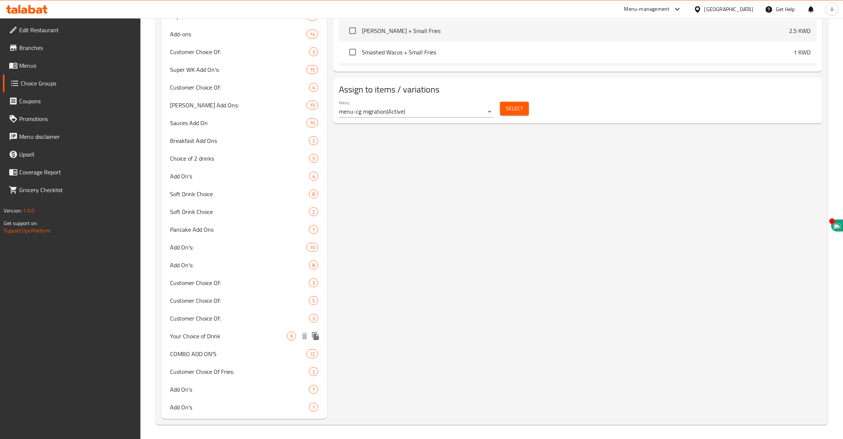
click at [194, 334] on span "Your Choice of Drink" at bounding box center [228, 335] width 117 height 9
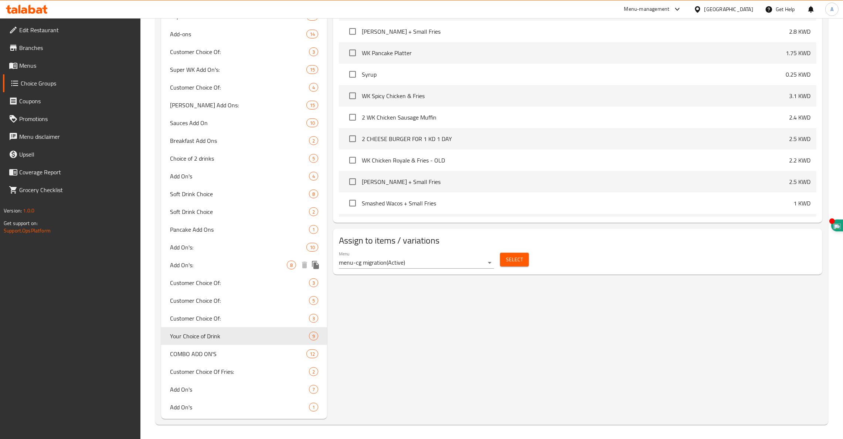
type input "Your Choice of Drink"
type input "إختيارك من مشروب"
type input "1"
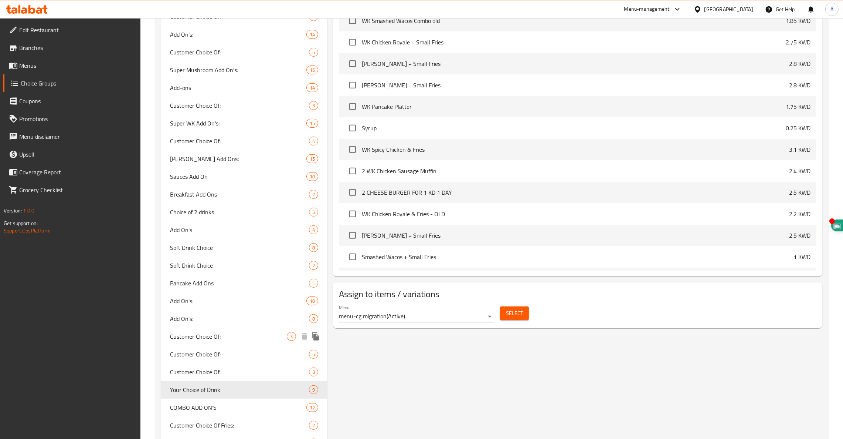
scroll to position [0, 0]
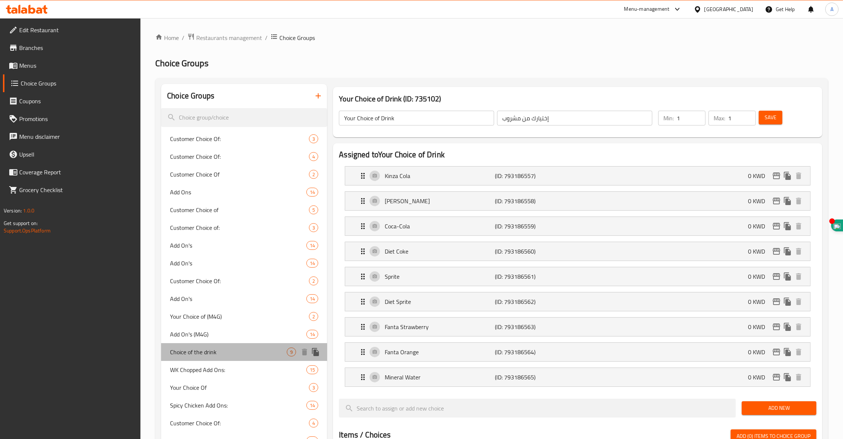
click at [198, 350] on span "Choice of the drink" at bounding box center [228, 351] width 117 height 9
type input "Choice of the drink"
type input "اختيار المشروب"
type input "4"
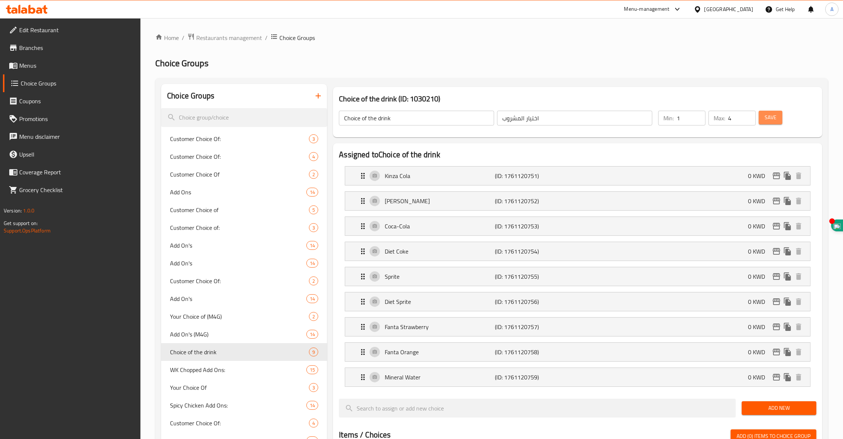
click at [771, 115] on span "Save" at bounding box center [771, 117] width 12 height 9
click at [31, 68] on span "Menus" at bounding box center [77, 65] width 116 height 9
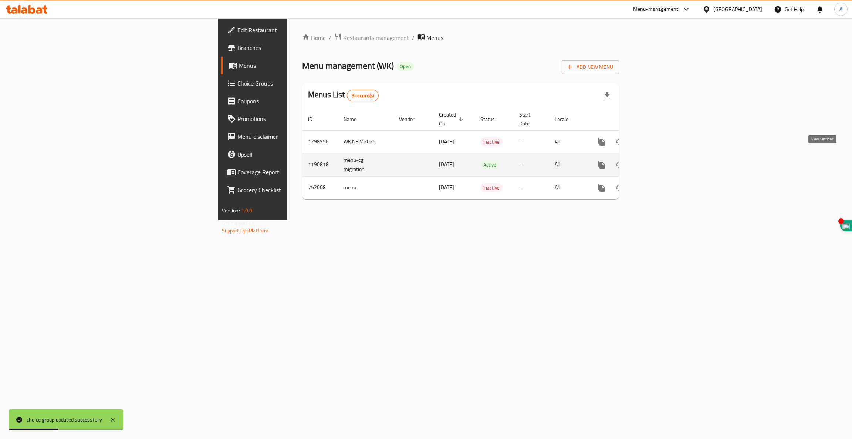
click at [658, 161] on icon "enhanced table" at bounding box center [654, 164] width 7 height 7
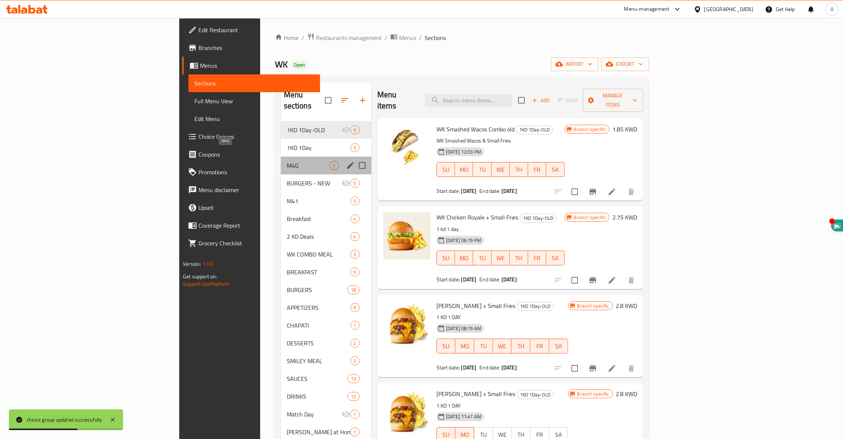
click at [287, 161] on span "M4G" at bounding box center [308, 165] width 43 height 9
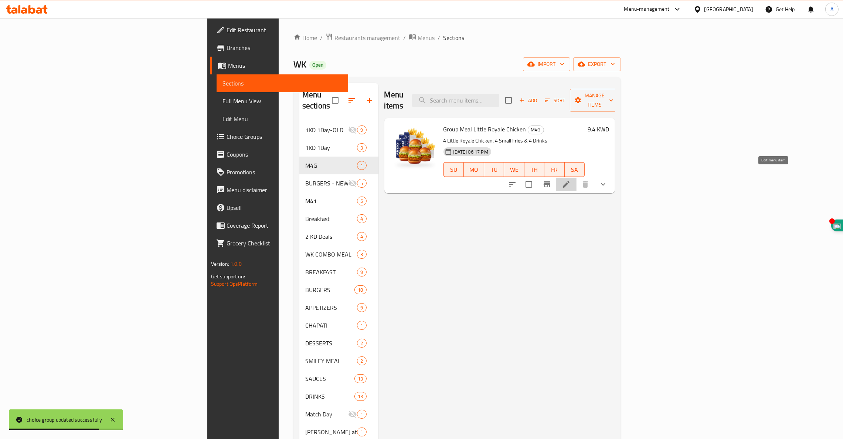
click at [571, 180] on icon at bounding box center [566, 184] width 9 height 9
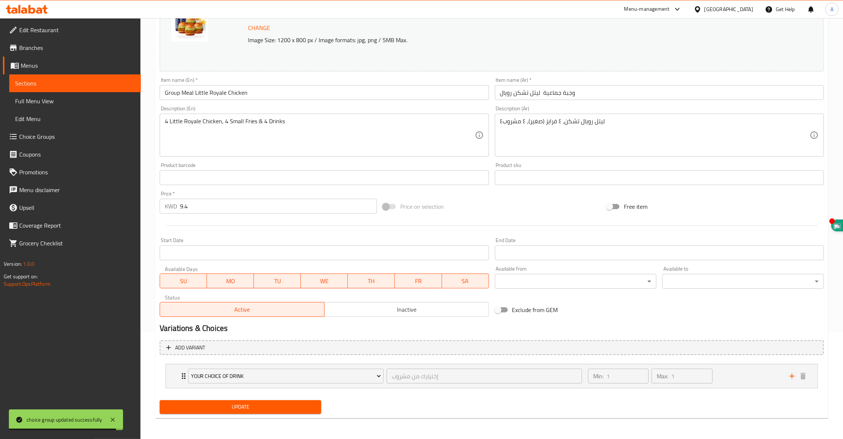
scroll to position [106, 0]
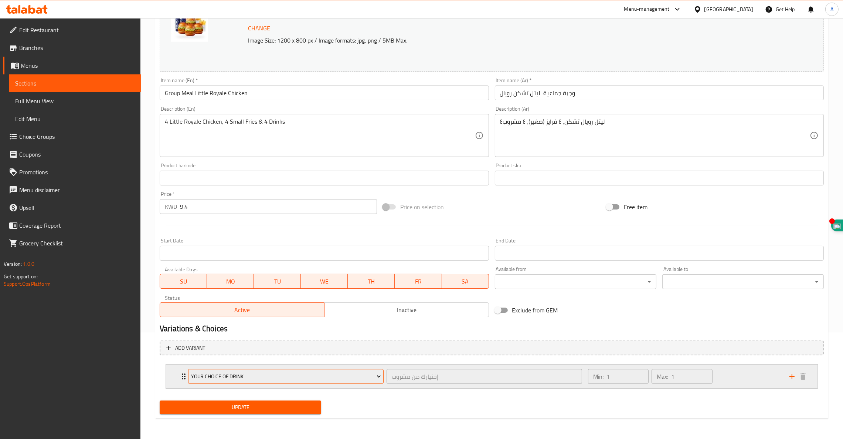
click at [229, 379] on span "Your Choice of Drink" at bounding box center [286, 376] width 190 height 9
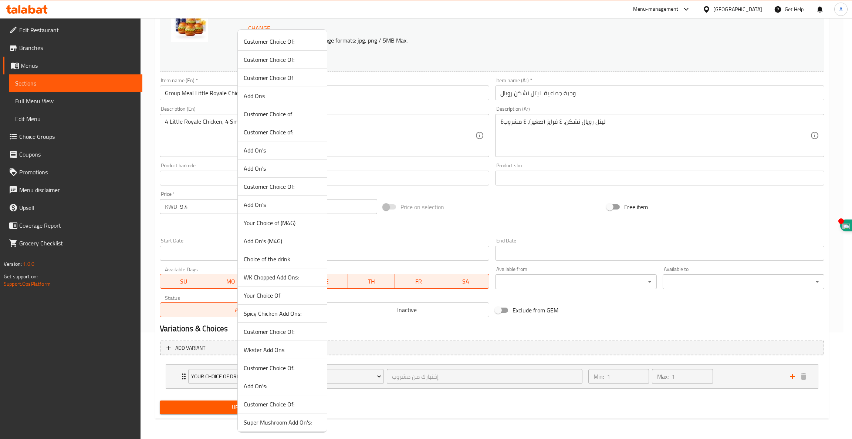
click at [280, 257] on span "Choice of the drink" at bounding box center [282, 258] width 77 height 9
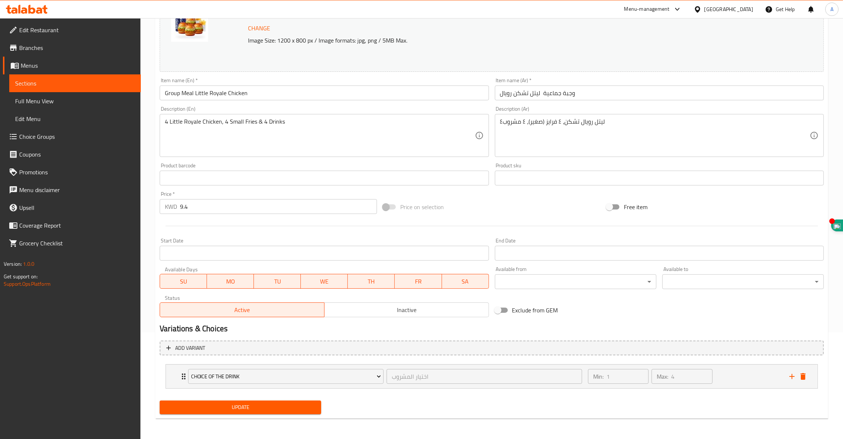
click at [260, 402] on button "Update" at bounding box center [241, 407] width 162 height 14
click at [37, 139] on span "Choice Groups" at bounding box center [77, 136] width 116 height 9
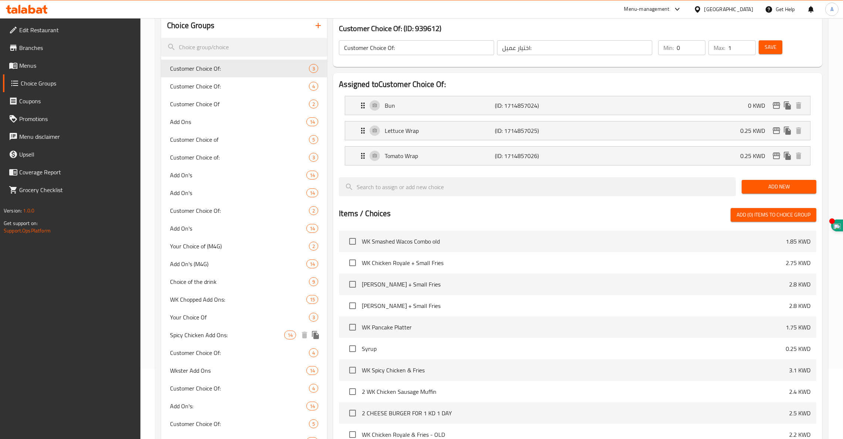
scroll to position [71, 0]
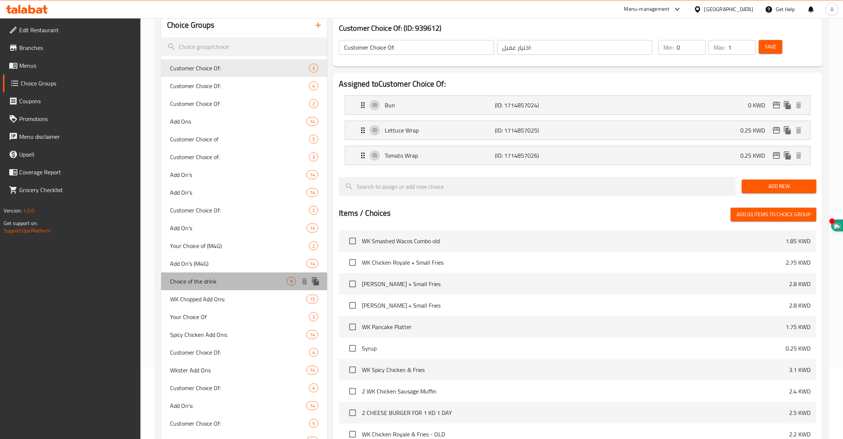
click at [199, 277] on span "Choice of the drink" at bounding box center [228, 281] width 117 height 9
type input "Choice of the drink"
type input "اختيار المشروب"
type input "1"
type input "4"
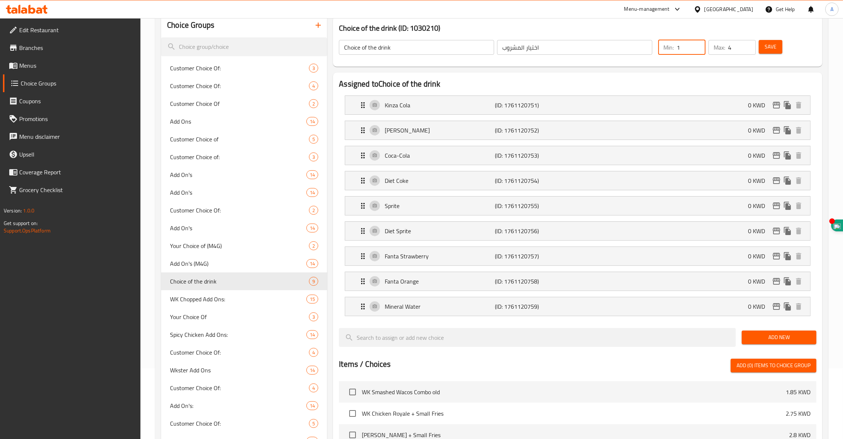
drag, startPoint x: 682, startPoint y: 45, endPoint x: 636, endPoint y: 56, distance: 47.4
click at [636, 56] on div "Choice of the drink ​ اختيار المشروب ​ Min: 1 ​ Max: 4 ​ Save" at bounding box center [578, 47] width 484 height 33
type input "4"
click at [771, 45] on span "Save" at bounding box center [771, 46] width 12 height 9
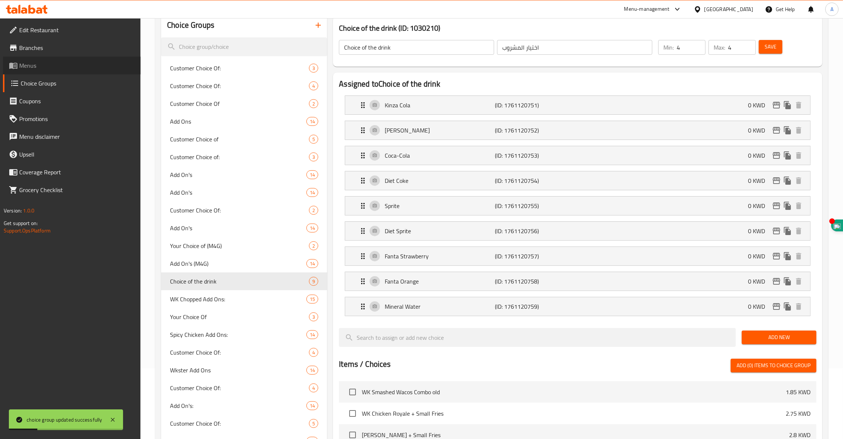
click at [30, 65] on span "Menus" at bounding box center [77, 65] width 116 height 9
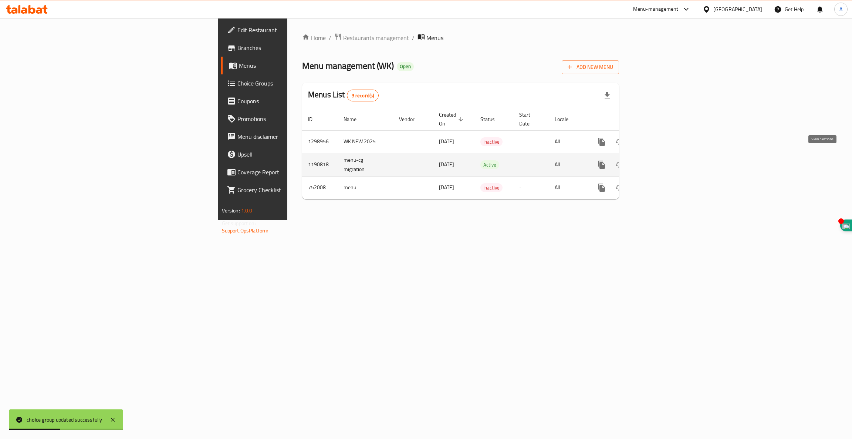
click at [659, 160] on icon "enhanced table" at bounding box center [654, 164] width 9 height 9
